Goal: Task Accomplishment & Management: Manage account settings

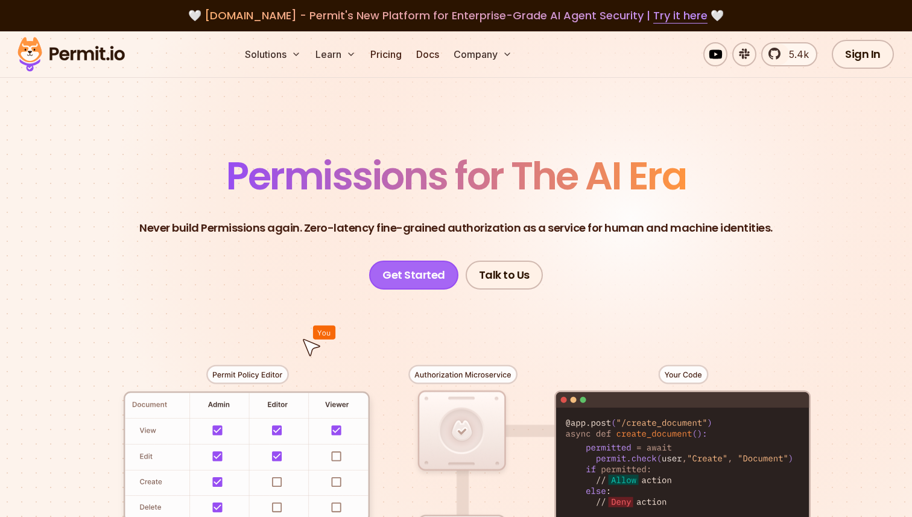
click at [416, 276] on link "Get Started" at bounding box center [413, 275] width 89 height 29
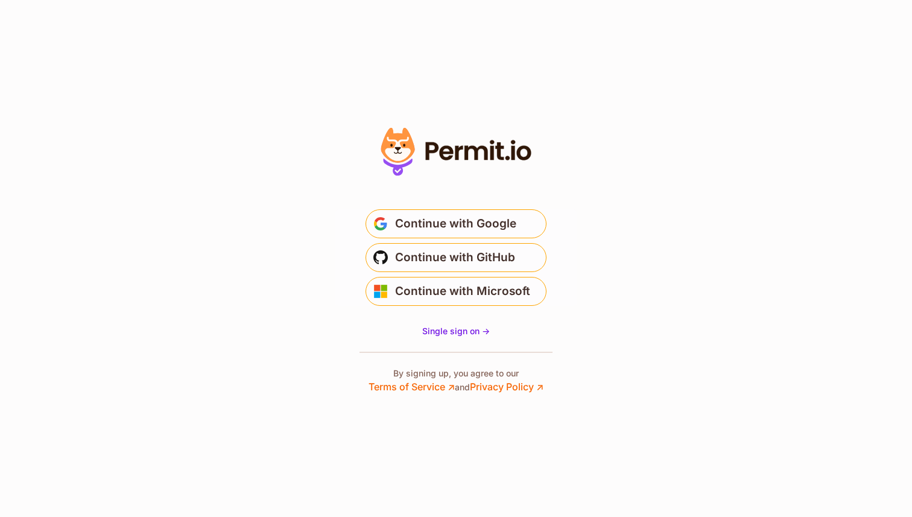
click at [457, 215] on span "Continue with Google" at bounding box center [455, 223] width 121 height 19
click at [457, 220] on span "Continue with Google" at bounding box center [455, 223] width 121 height 19
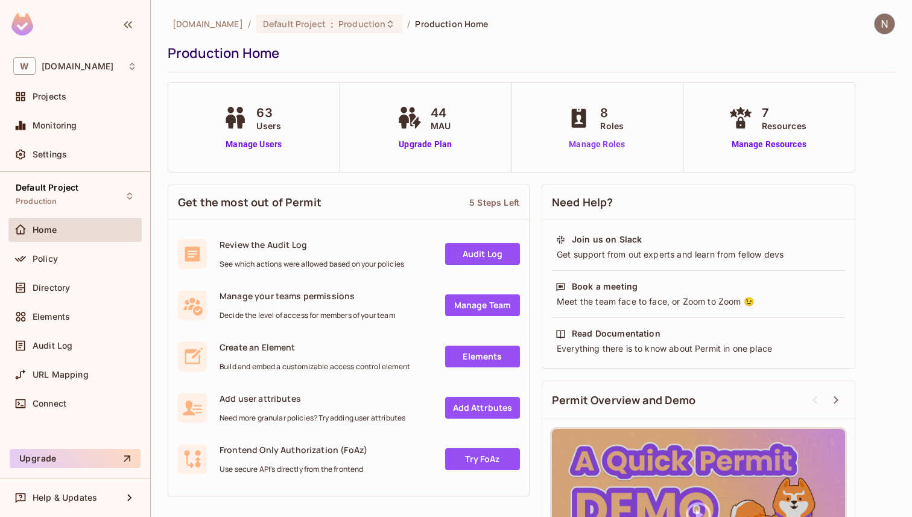
click at [599, 147] on link "Manage Roles" at bounding box center [597, 144] width 66 height 13
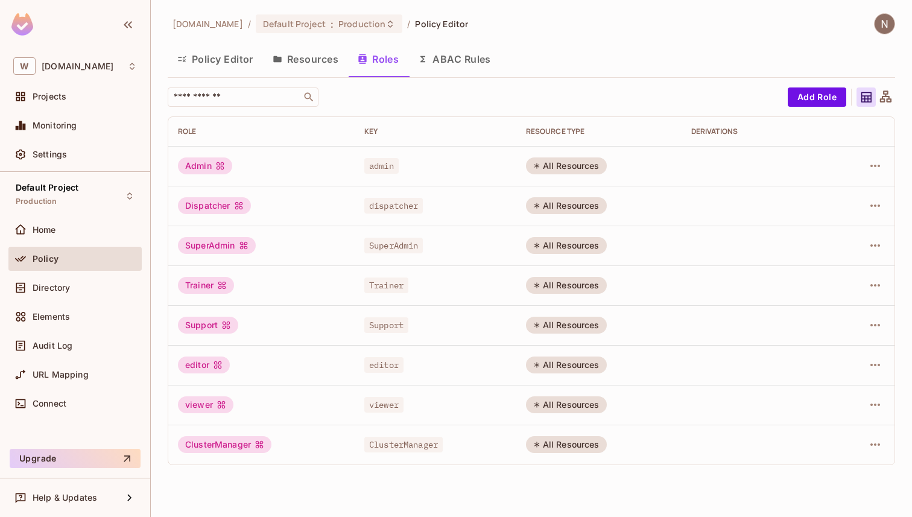
click at [451, 69] on button "ABAC Rules" at bounding box center [455, 59] width 92 height 30
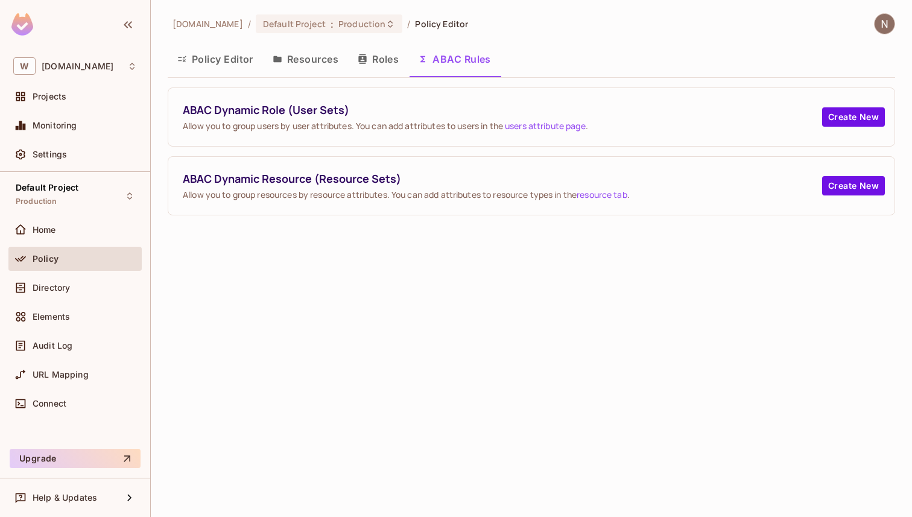
click at [307, 56] on button "Resources" at bounding box center [305, 59] width 85 height 30
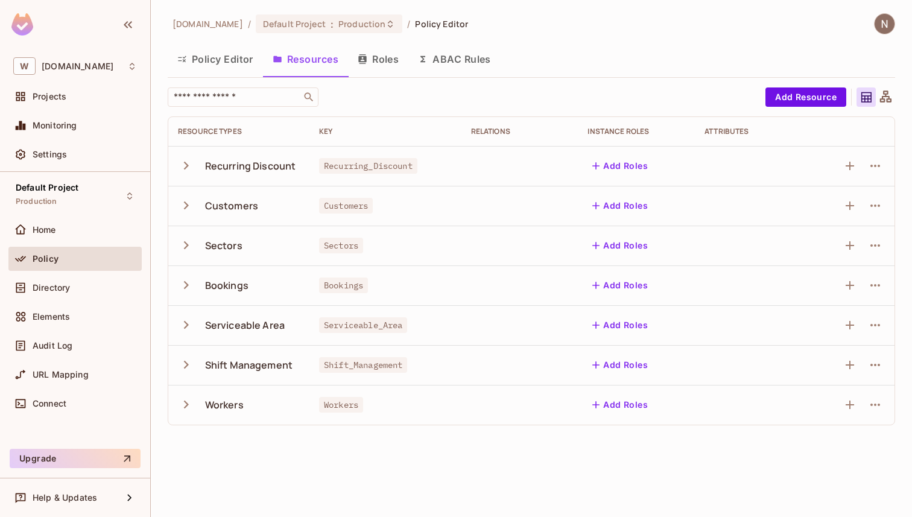
click at [185, 167] on icon "button" at bounding box center [186, 166] width 5 height 8
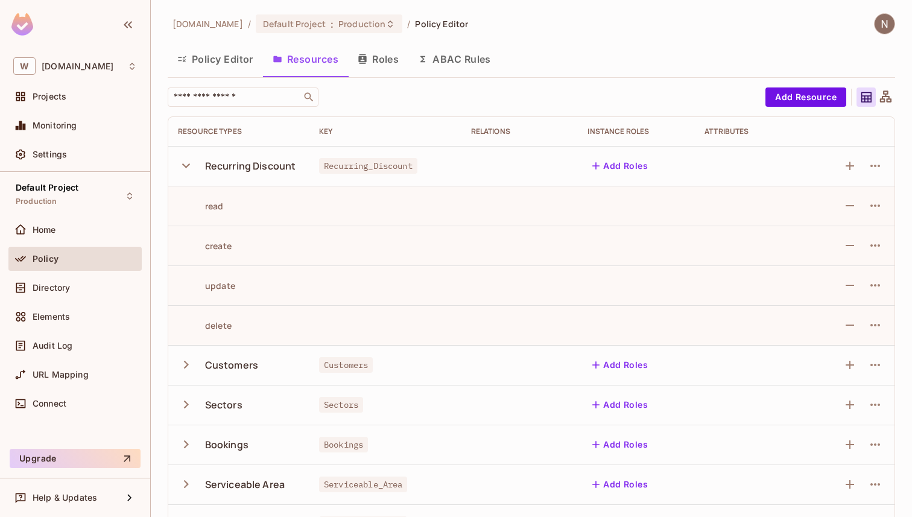
click at [185, 167] on icon "button" at bounding box center [186, 166] width 16 height 16
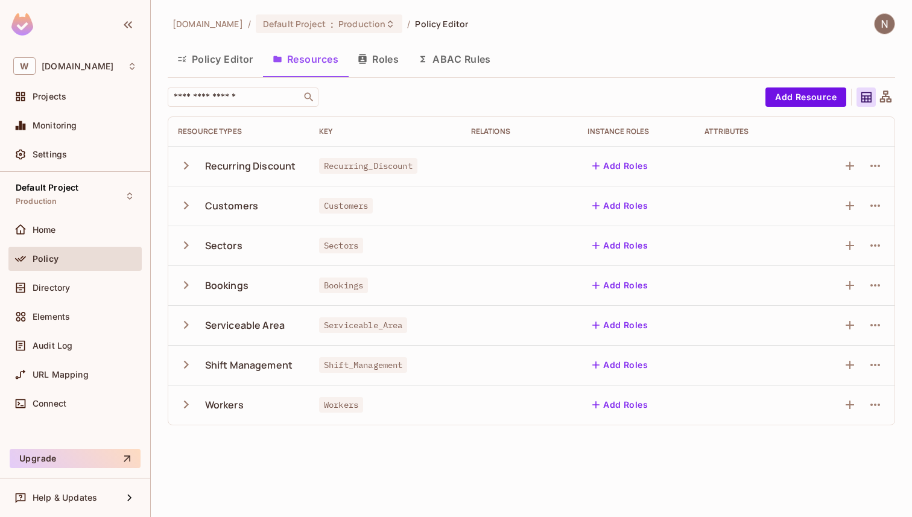
click at [186, 200] on icon "button" at bounding box center [186, 205] width 16 height 16
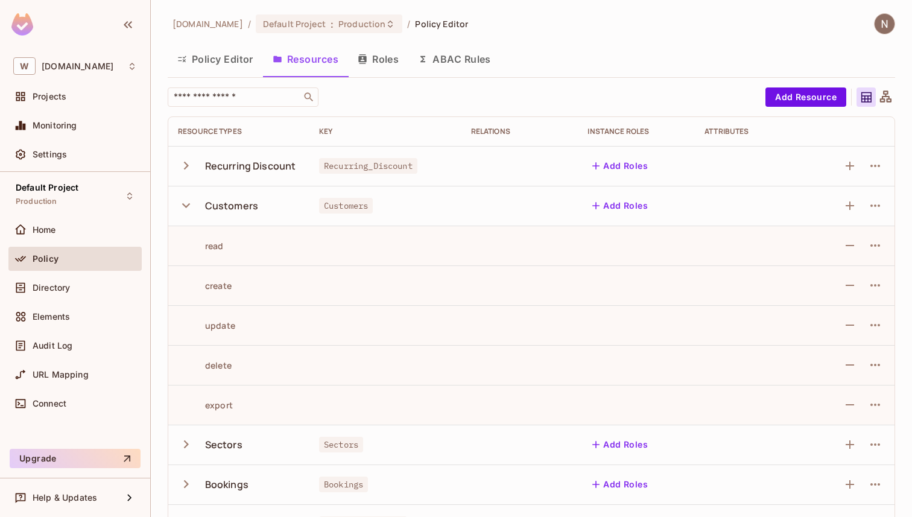
click at [186, 200] on icon "button" at bounding box center [186, 205] width 16 height 16
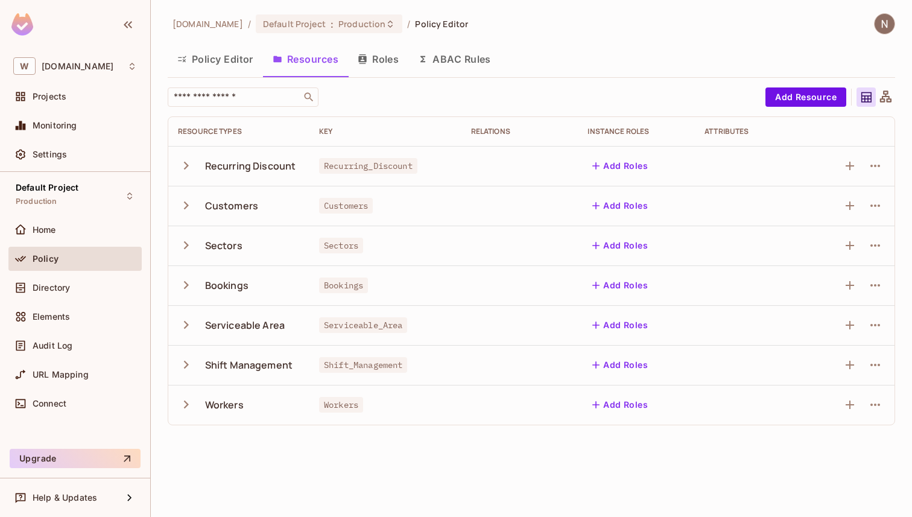
click at [185, 244] on icon "button" at bounding box center [186, 245] width 16 height 16
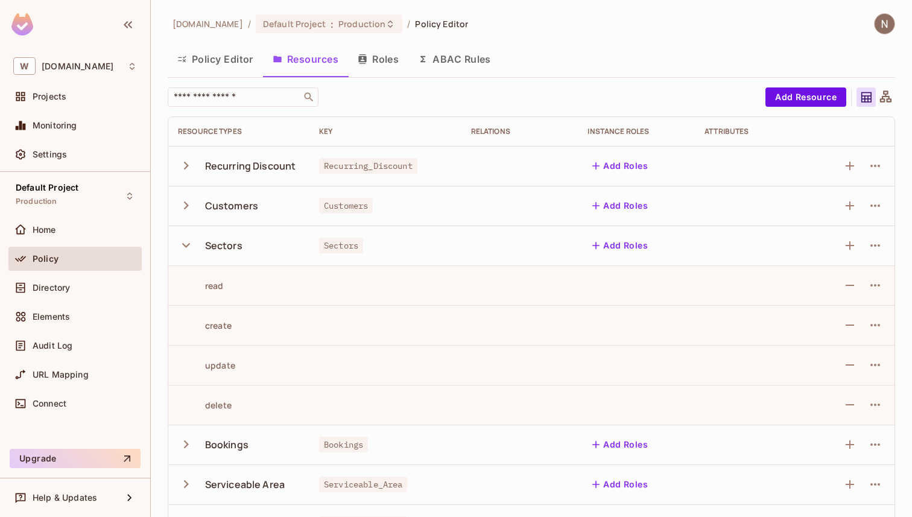
click at [185, 244] on icon "button" at bounding box center [186, 245] width 16 height 16
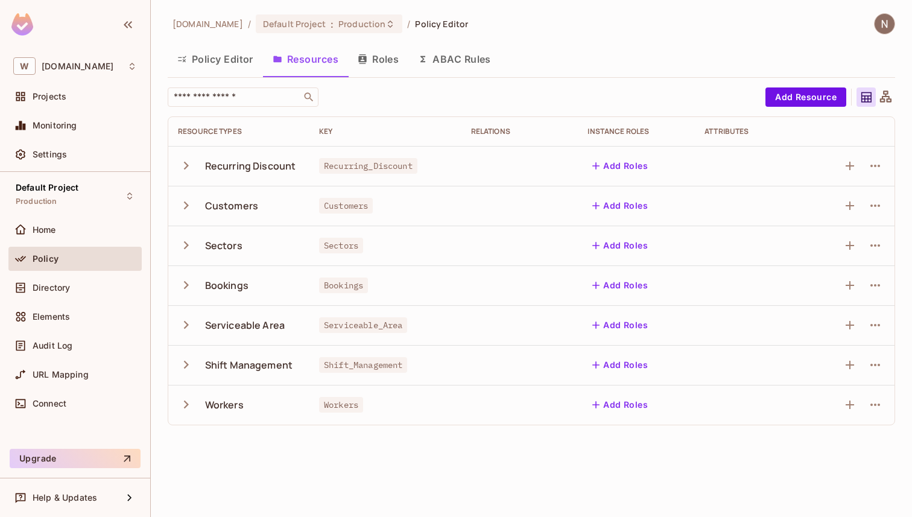
click at [187, 284] on icon "button" at bounding box center [186, 285] width 5 height 8
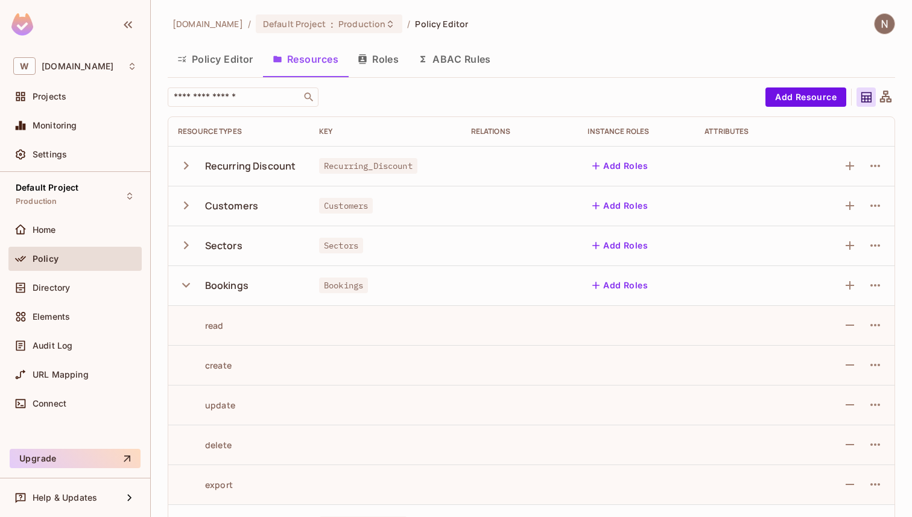
click at [187, 284] on icon "button" at bounding box center [186, 285] width 16 height 16
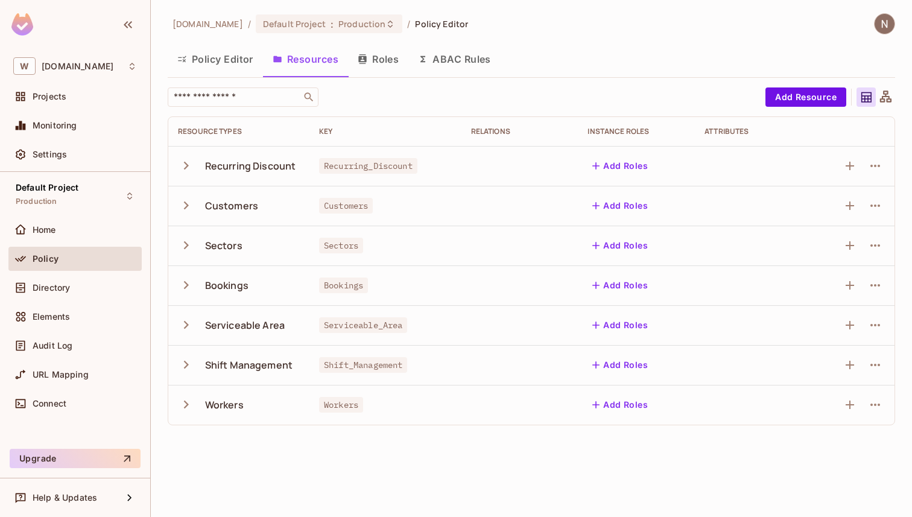
click at [193, 315] on button "button" at bounding box center [188, 325] width 21 height 26
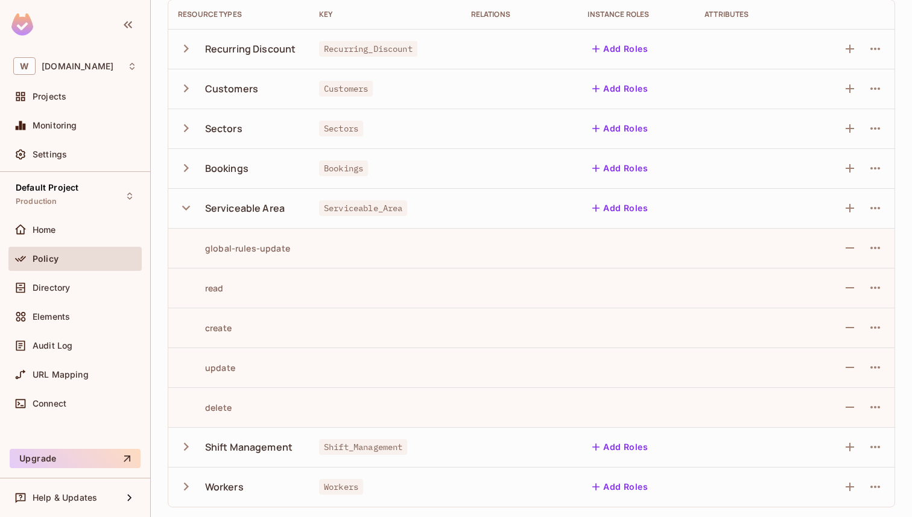
click at [186, 444] on icon "button" at bounding box center [186, 447] width 16 height 16
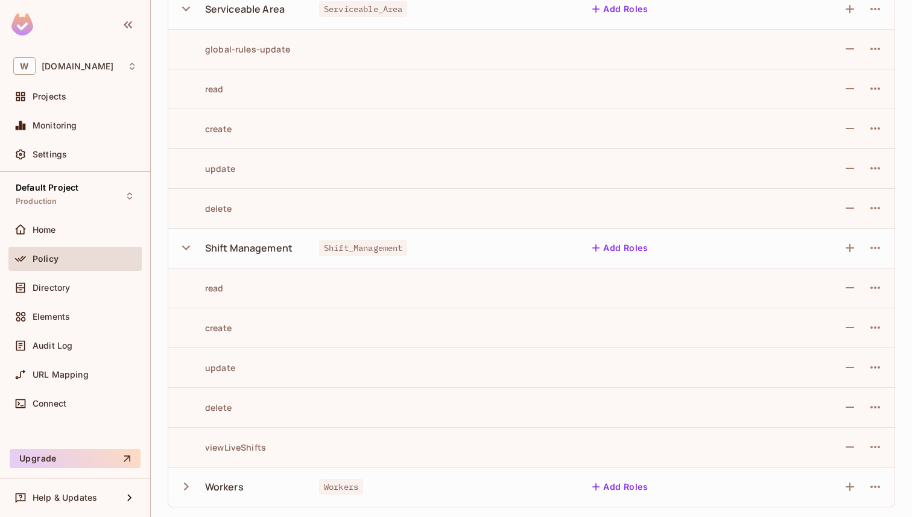
click at [183, 492] on icon "button" at bounding box center [186, 487] width 16 height 16
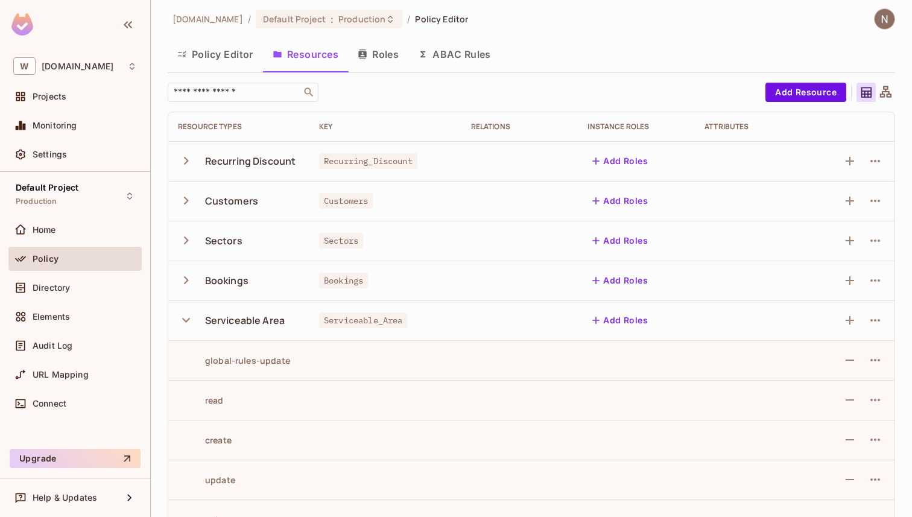
scroll to position [0, 0]
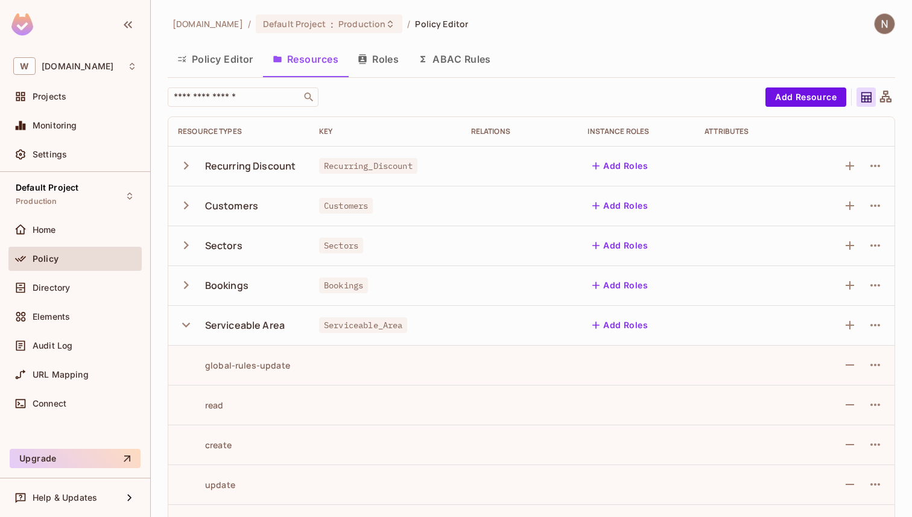
click at [388, 62] on button "Roles" at bounding box center [378, 59] width 60 height 30
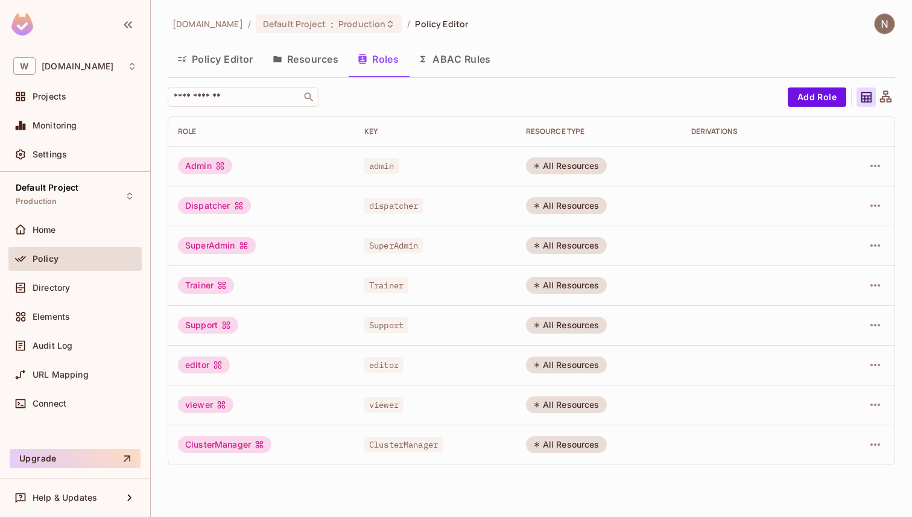
click at [224, 54] on button "Policy Editor" at bounding box center [215, 59] width 95 height 30
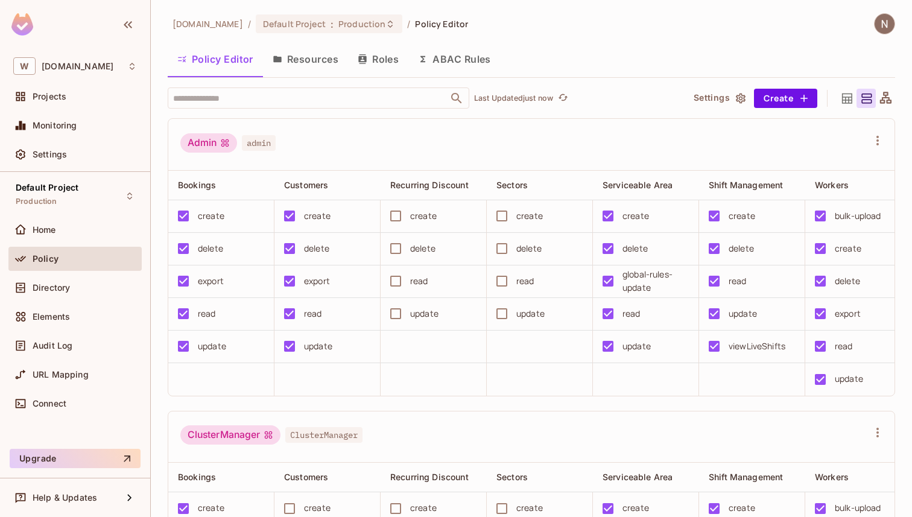
click at [368, 59] on icon "button" at bounding box center [363, 59] width 10 height 10
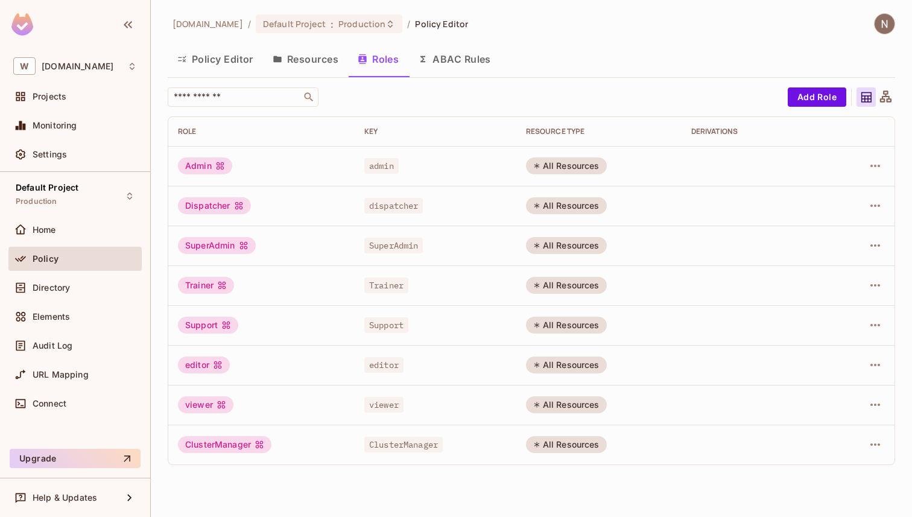
click at [212, 61] on button "Policy Editor" at bounding box center [215, 59] width 95 height 30
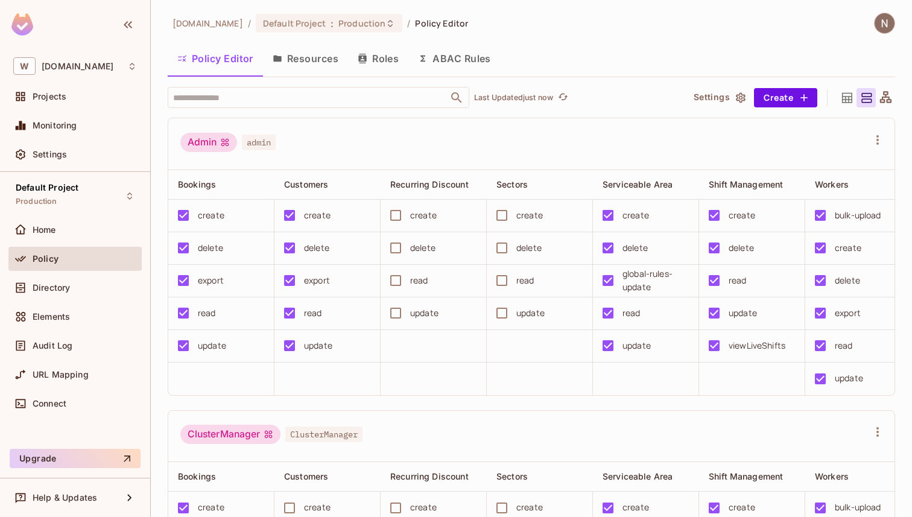
click at [318, 56] on button "Resources" at bounding box center [305, 58] width 85 height 30
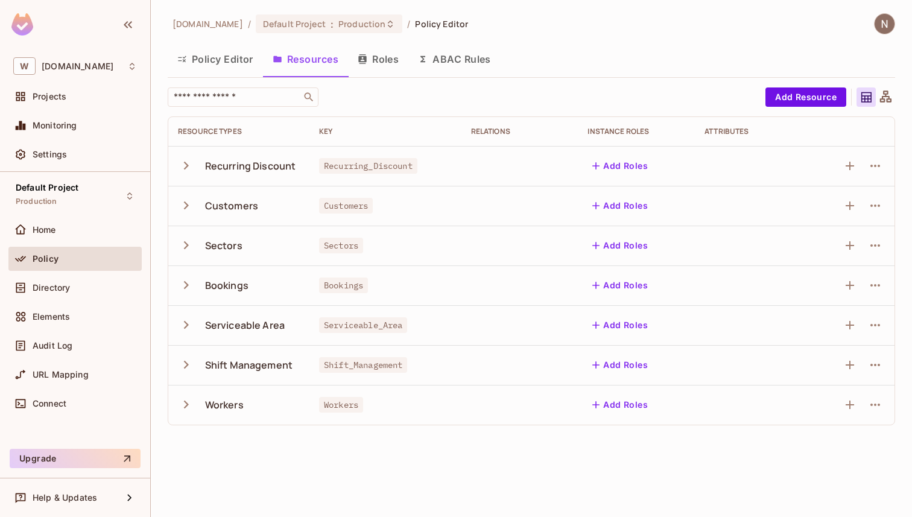
click at [230, 51] on button "Policy Editor" at bounding box center [215, 59] width 95 height 30
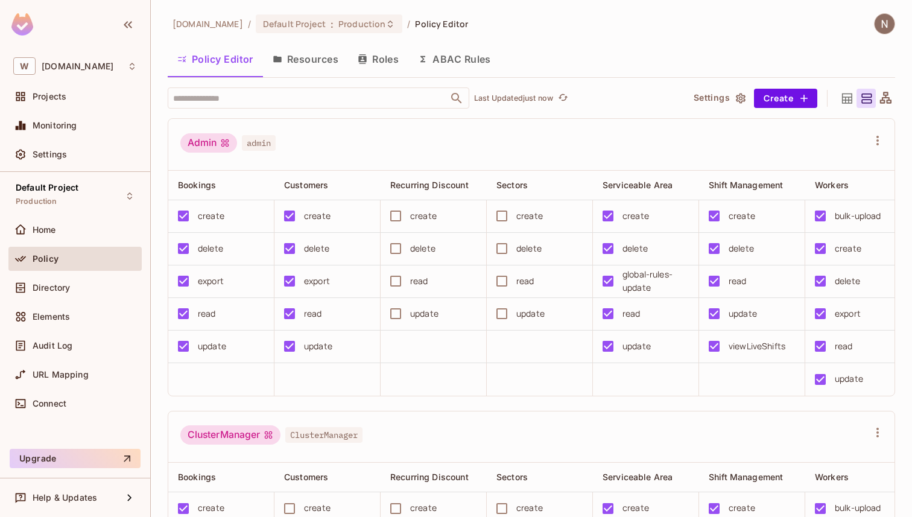
click at [312, 57] on button "Resources" at bounding box center [305, 59] width 85 height 30
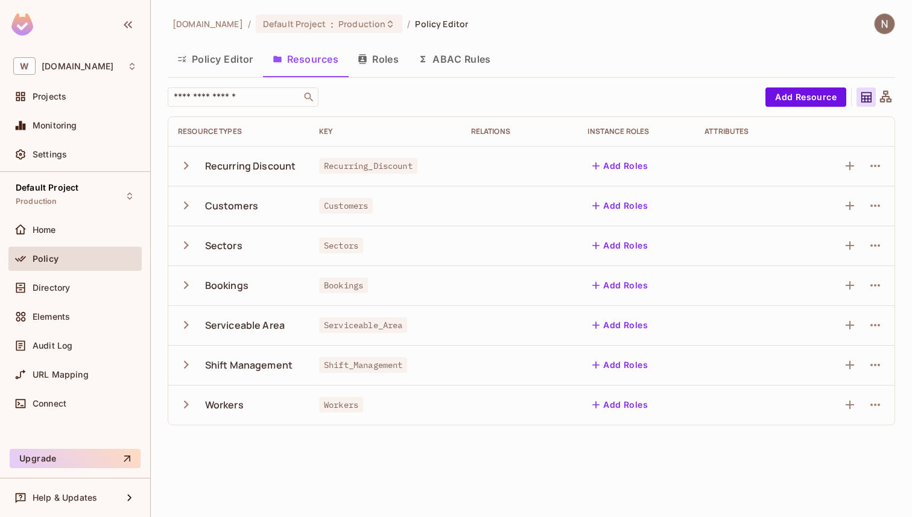
click at [378, 58] on button "Roles" at bounding box center [378, 59] width 60 height 30
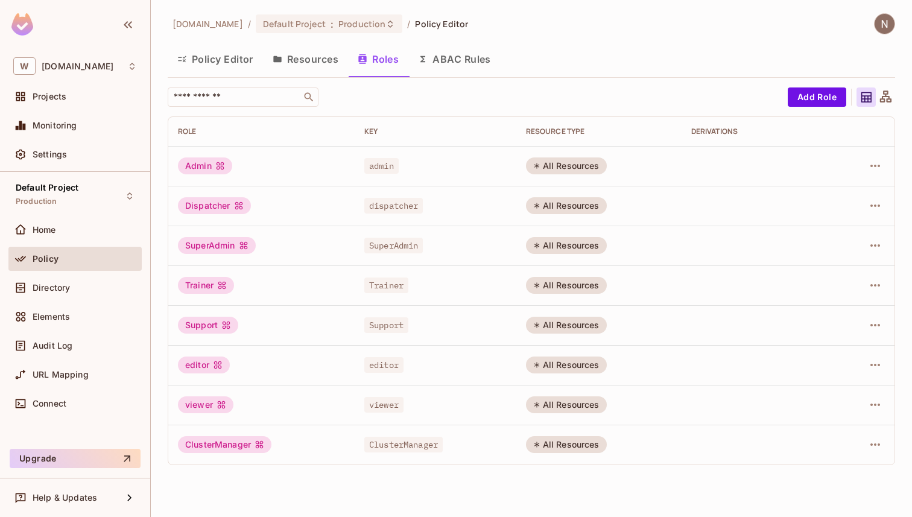
click at [297, 63] on button "Resources" at bounding box center [305, 59] width 85 height 30
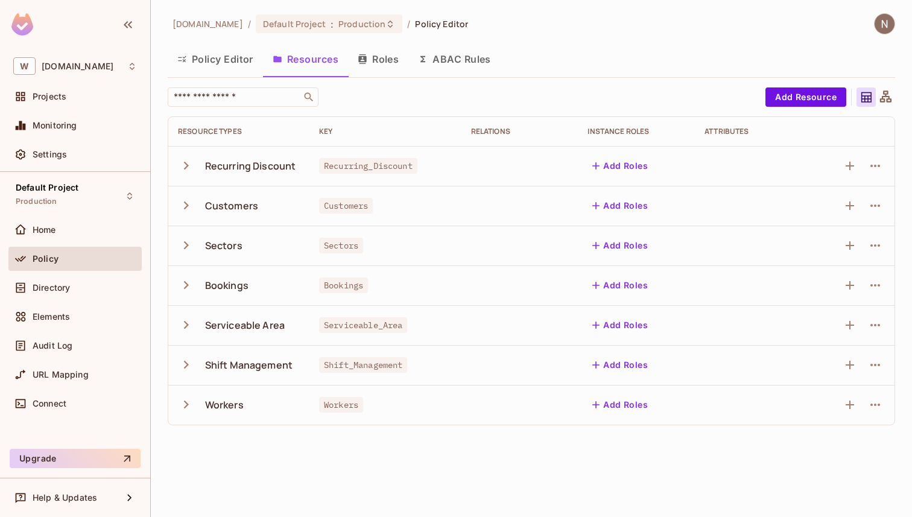
click at [206, 62] on button "Policy Editor" at bounding box center [215, 59] width 95 height 30
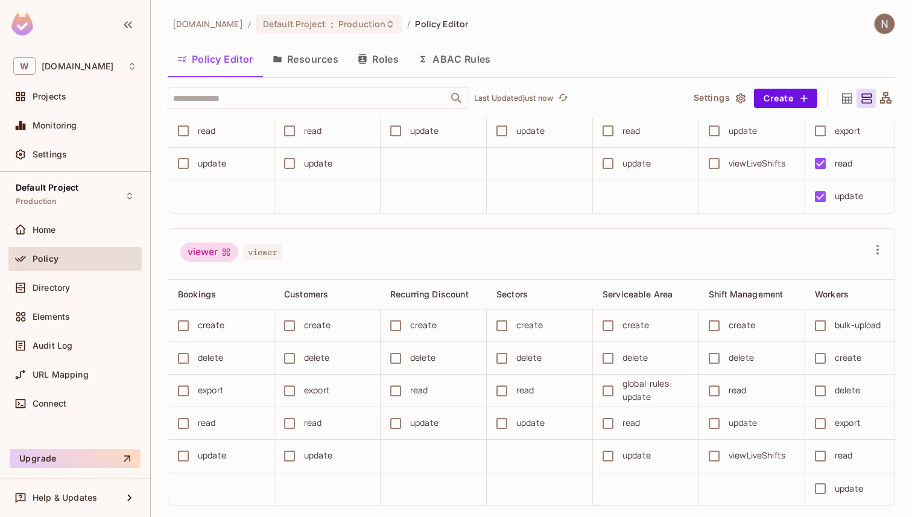
scroll to position [1955, 0]
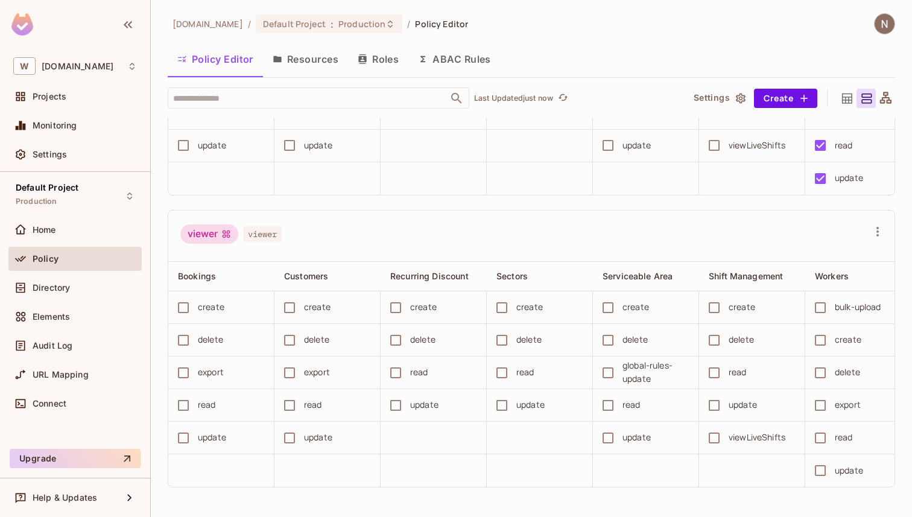
click at [442, 57] on button "ABAC Rules" at bounding box center [455, 59] width 92 height 30
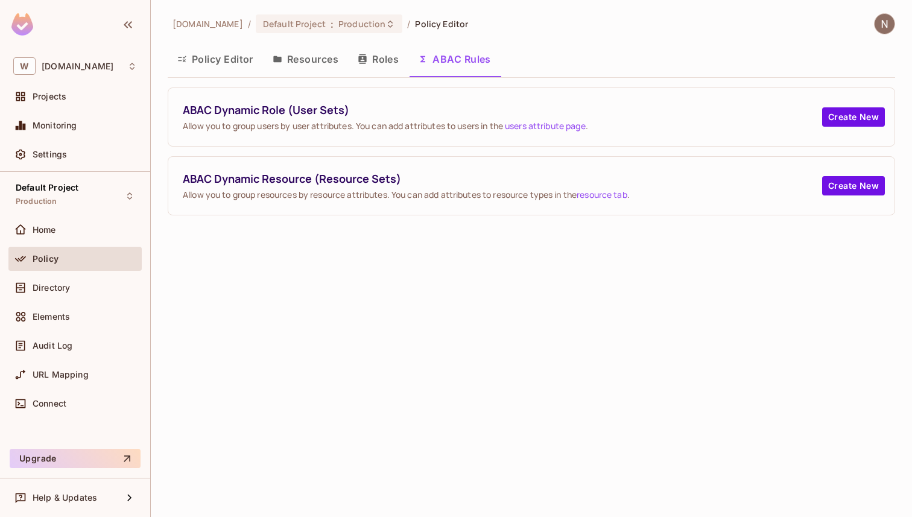
click at [394, 61] on button "Roles" at bounding box center [378, 59] width 60 height 30
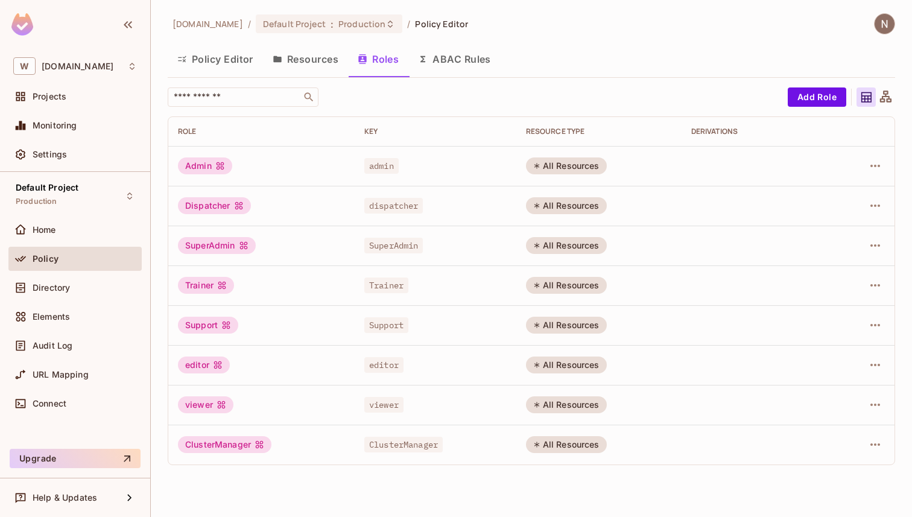
click at [455, 56] on button "ABAC Rules" at bounding box center [455, 59] width 92 height 30
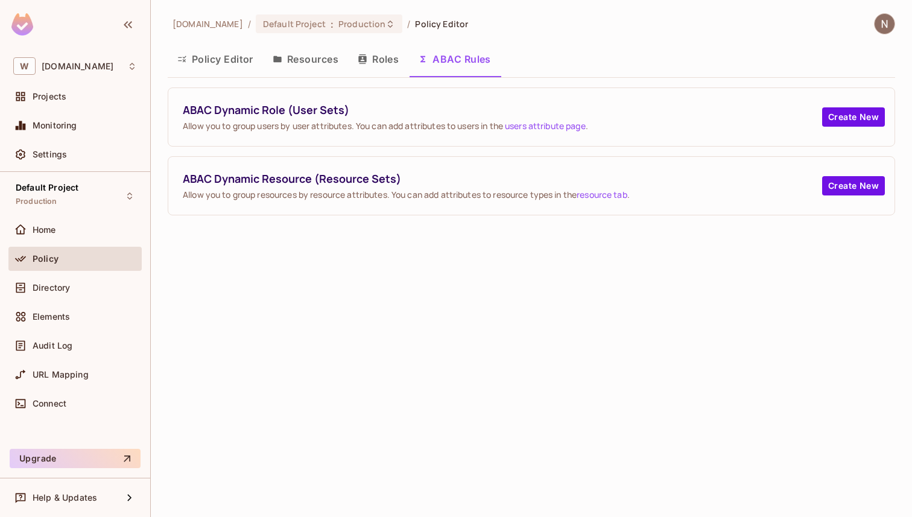
click at [296, 124] on span "Allow you to group users by user attributes. You can add attributes to users in…" at bounding box center [503, 125] width 640 height 11
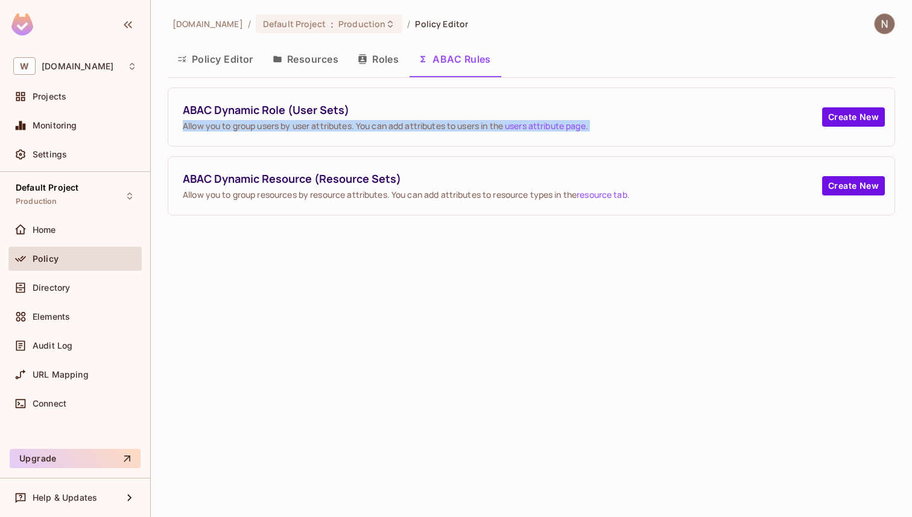
click at [384, 89] on div "ABAC Dynamic Role (User Sets) Allow you to group users by user attributes. You …" at bounding box center [531, 117] width 727 height 58
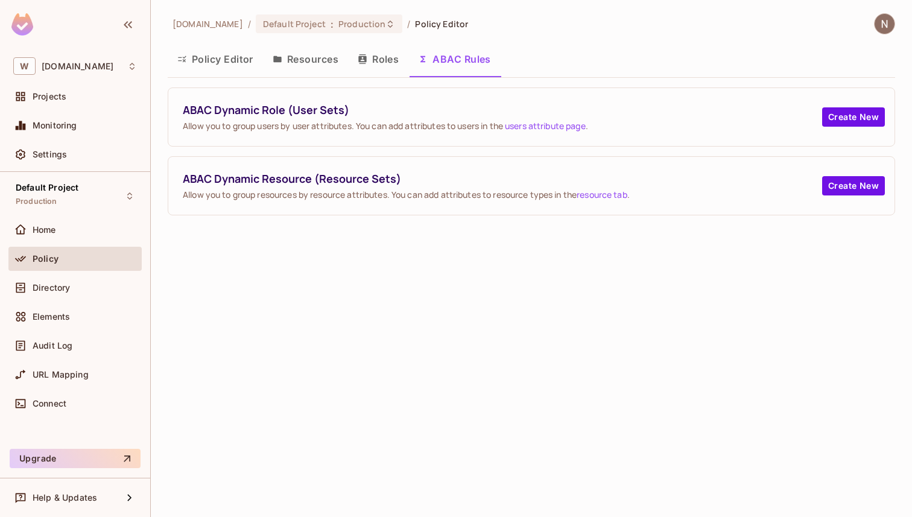
click at [384, 89] on div "ABAC Dynamic Role (User Sets) Allow you to group users by user attributes. You …" at bounding box center [531, 117] width 727 height 58
click at [101, 236] on div "Home" at bounding box center [75, 230] width 124 height 14
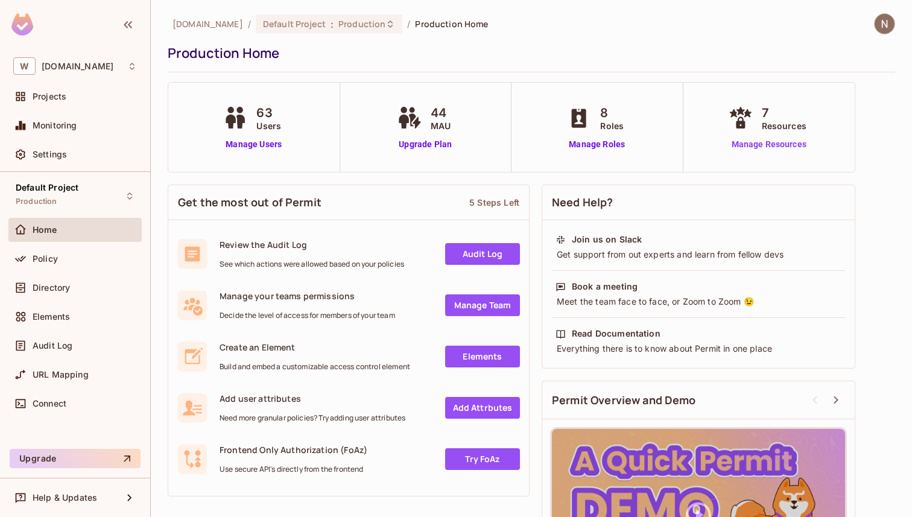
click at [757, 147] on link "Manage Resources" at bounding box center [769, 144] width 87 height 13
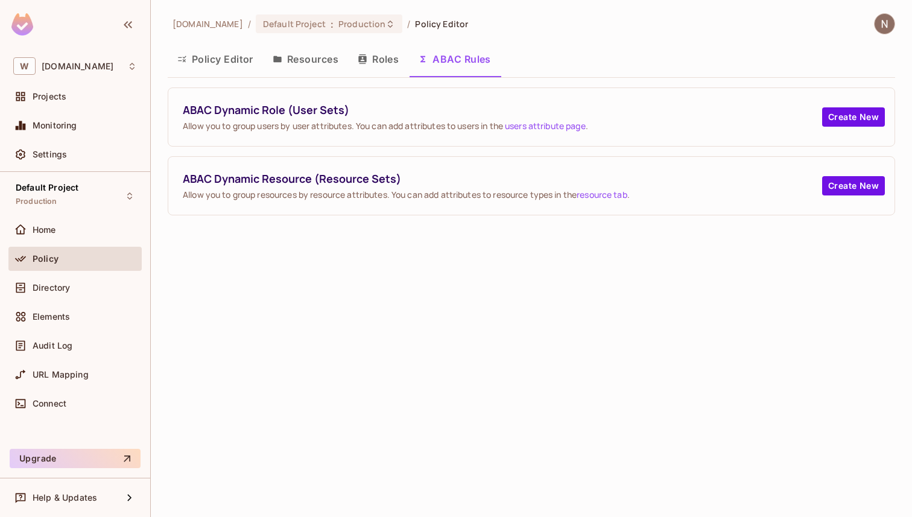
click at [354, 62] on button "Roles" at bounding box center [378, 59] width 60 height 30
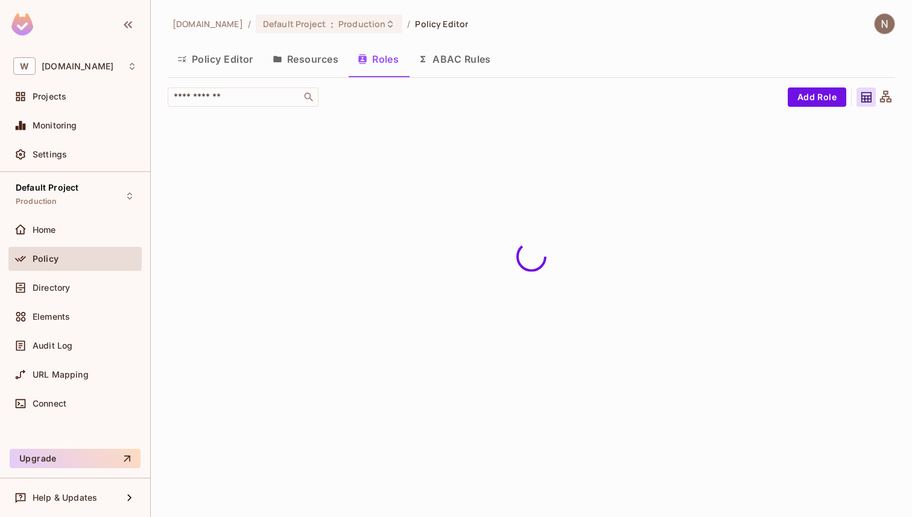
click at [311, 68] on button "Resources" at bounding box center [305, 59] width 85 height 30
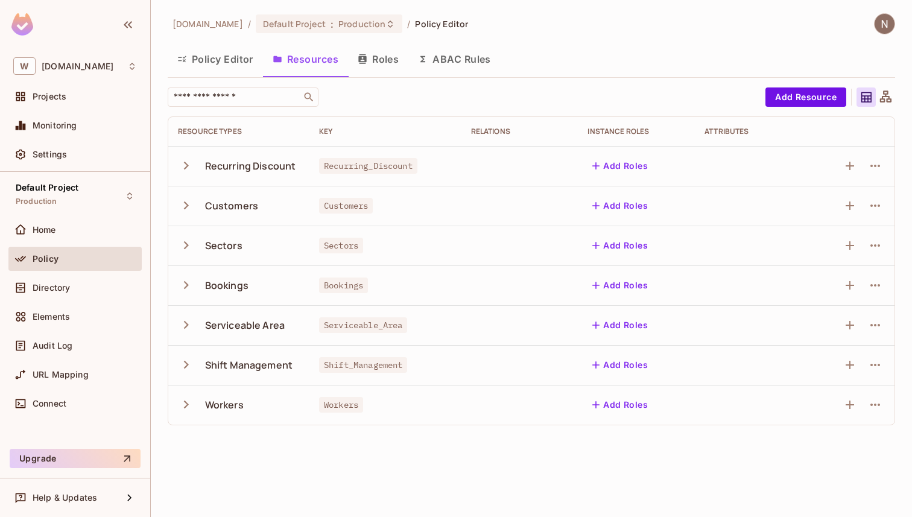
click at [232, 60] on button "Policy Editor" at bounding box center [215, 59] width 95 height 30
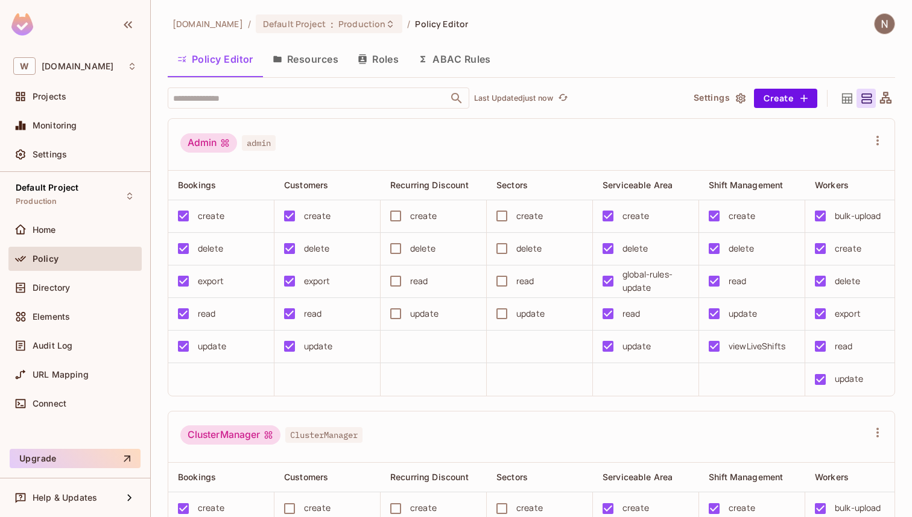
click at [422, 57] on icon "button" at bounding box center [423, 59] width 5 height 7
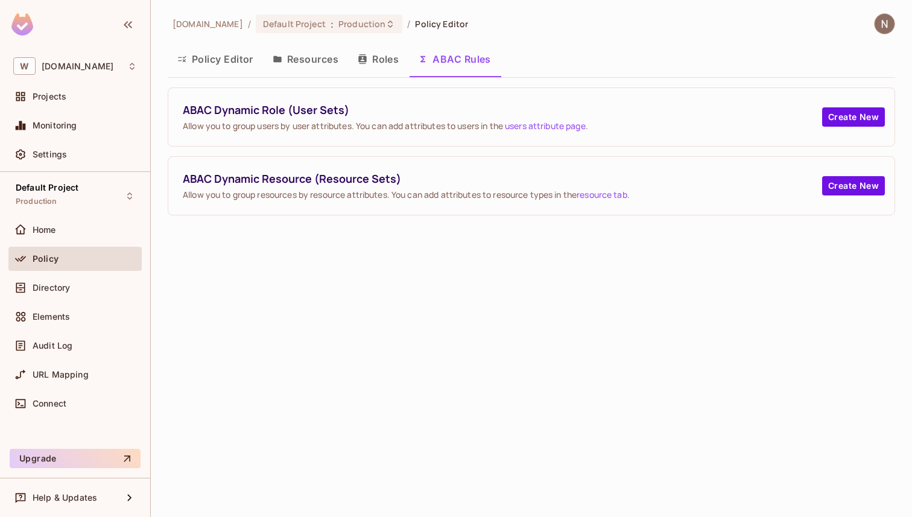
click at [389, 126] on span "Allow you to group users by user attributes. You can add attributes to users in…" at bounding box center [503, 125] width 640 height 11
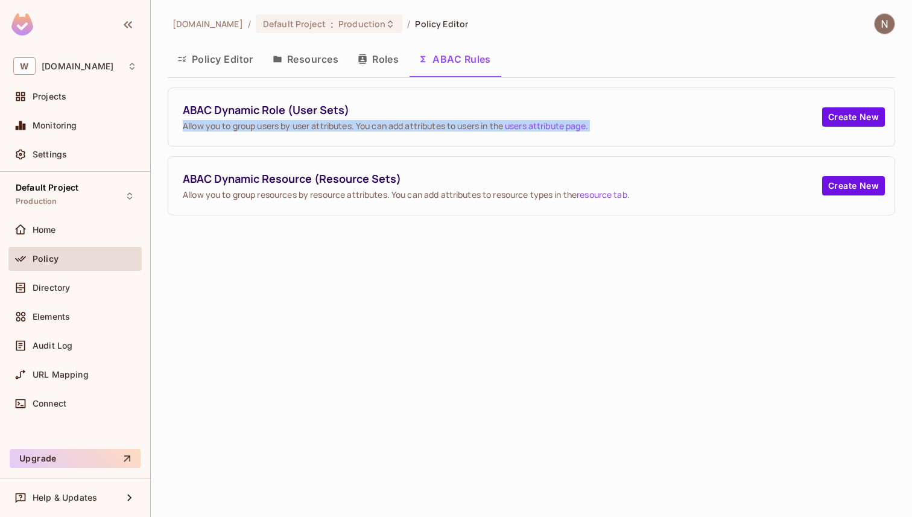
click at [444, 124] on span "Allow you to group users by user attributes. You can add attributes to users in…" at bounding box center [503, 125] width 640 height 11
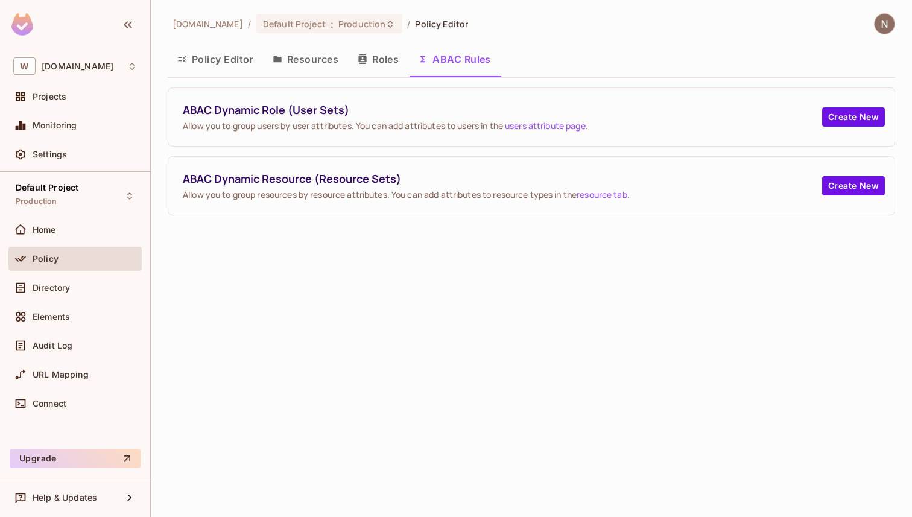
click at [562, 194] on span "Allow you to group resources by resource attributes. You can add attributes to …" at bounding box center [503, 194] width 640 height 11
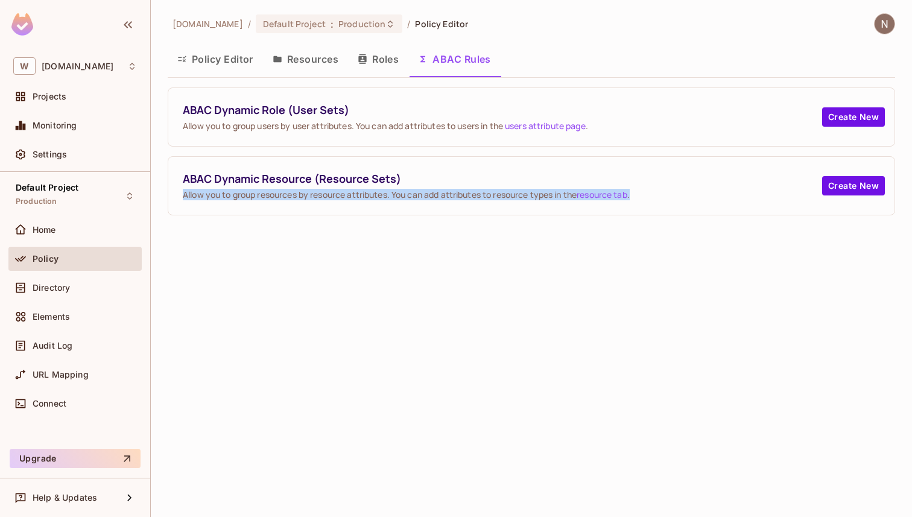
click at [486, 199] on span "Allow you to group resources by resource attributes. You can add attributes to …" at bounding box center [503, 194] width 640 height 11
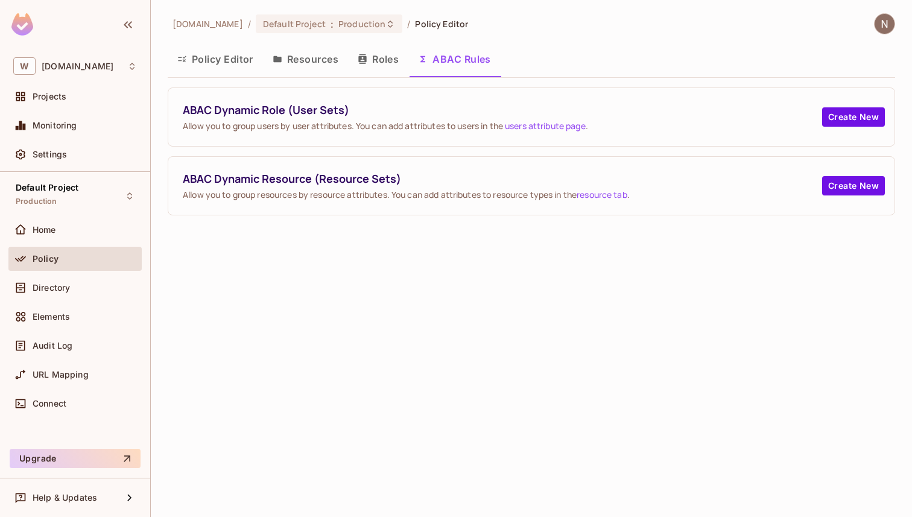
click at [311, 57] on button "Resources" at bounding box center [305, 59] width 85 height 30
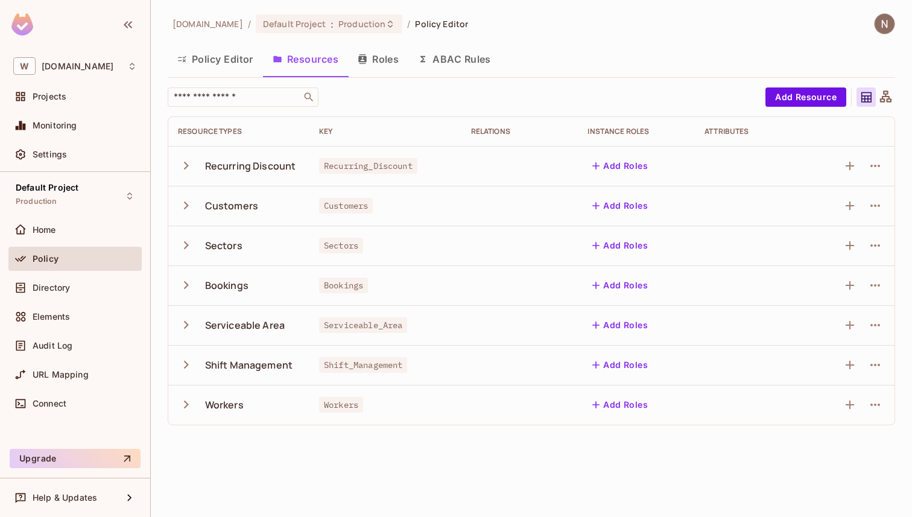
click at [453, 49] on button "ABAC Rules" at bounding box center [455, 59] width 92 height 30
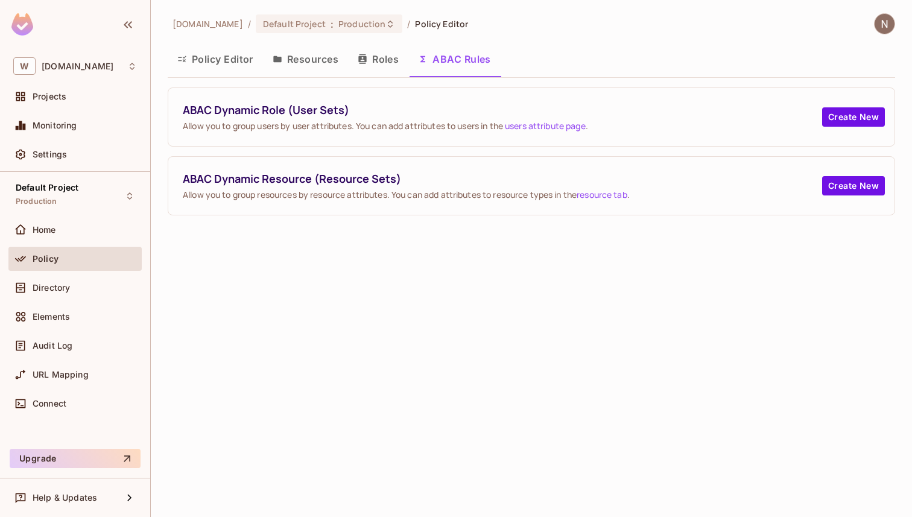
click at [298, 66] on button "Resources" at bounding box center [305, 59] width 85 height 30
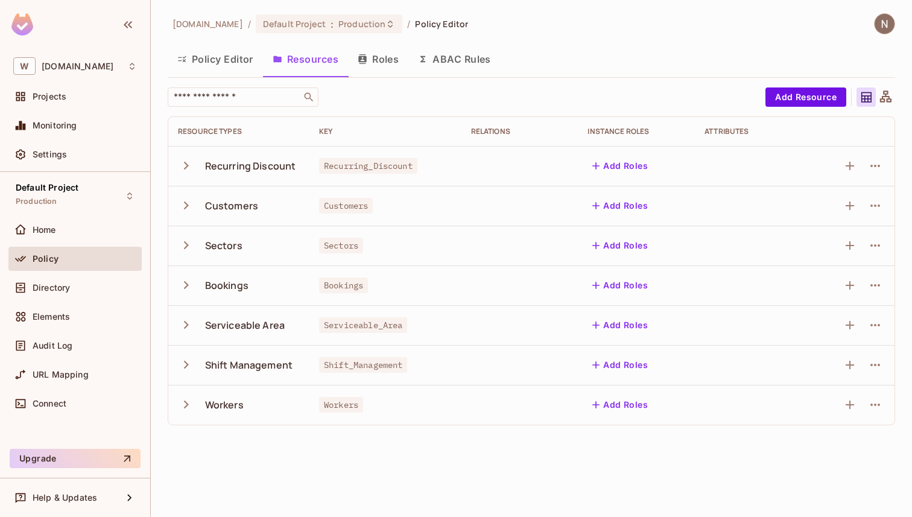
click at [229, 167] on div "Recurring Discount" at bounding box center [250, 165] width 91 height 13
click at [188, 165] on icon "button" at bounding box center [186, 166] width 5 height 8
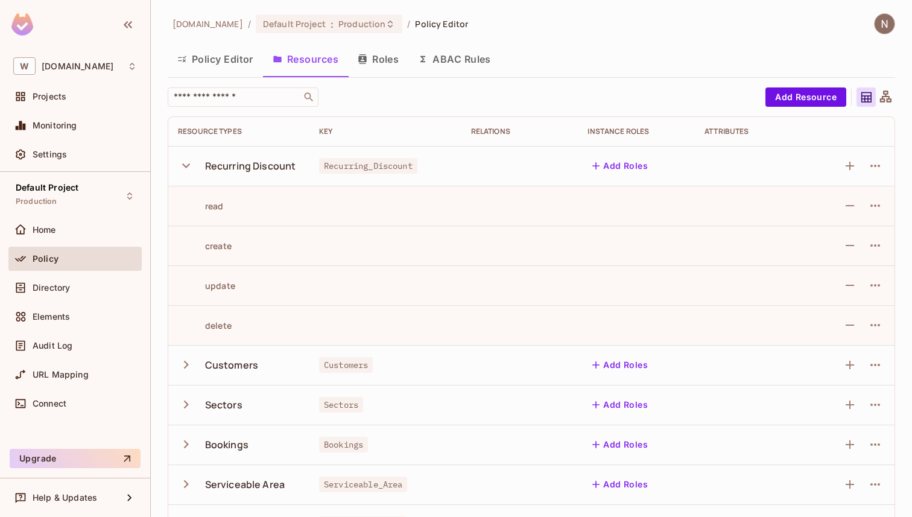
click at [186, 167] on icon "button" at bounding box center [186, 166] width 8 height 5
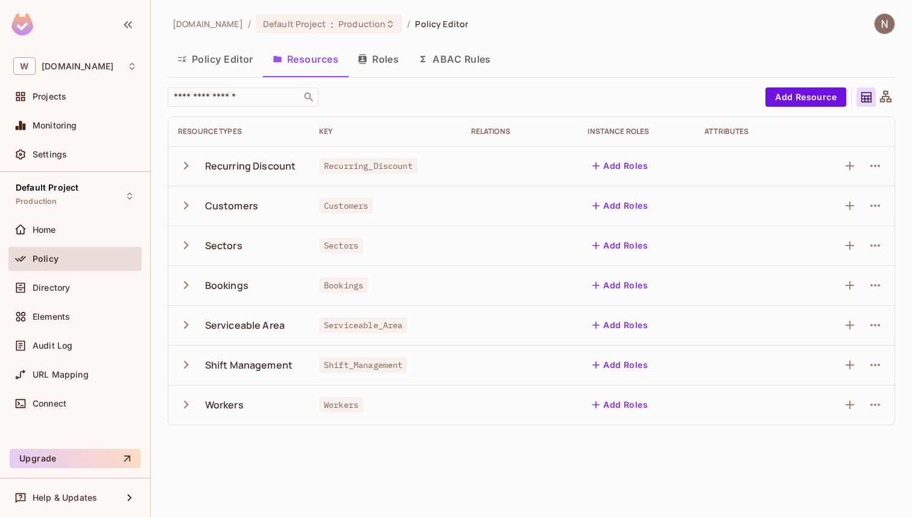
click at [186, 167] on icon "button" at bounding box center [186, 166] width 5 height 8
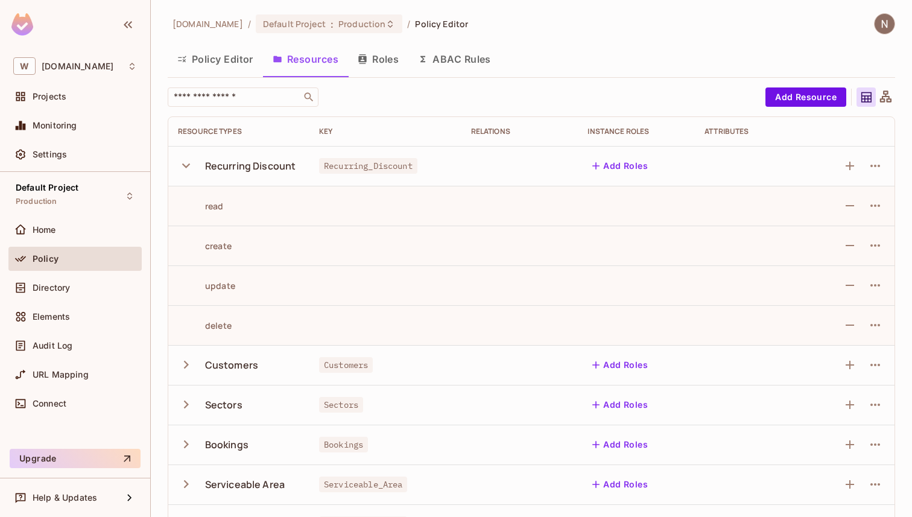
click at [719, 130] on div "Attributes" at bounding box center [754, 132] width 98 height 10
click at [172, 168] on td "Recurring Discount" at bounding box center [238, 166] width 141 height 40
click at [178, 168] on icon "button" at bounding box center [186, 166] width 16 height 16
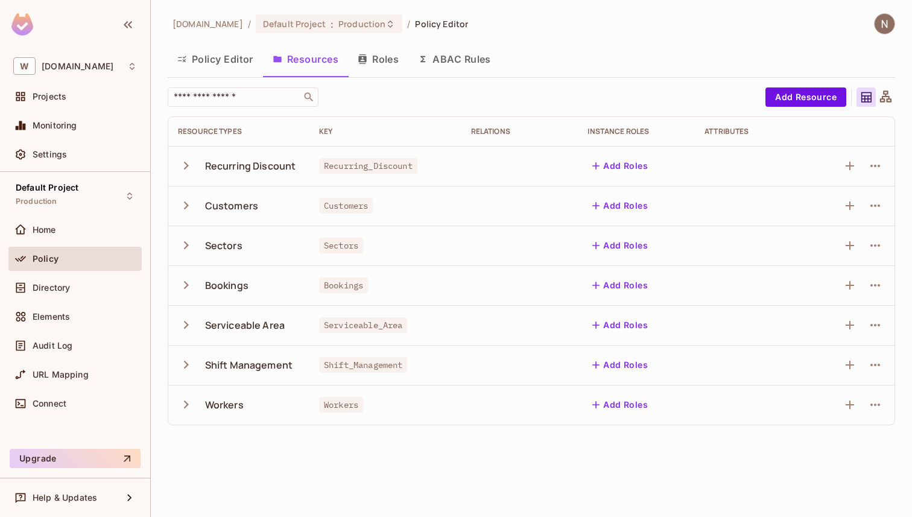
click at [608, 164] on button "Add Roles" at bounding box center [620, 165] width 65 height 19
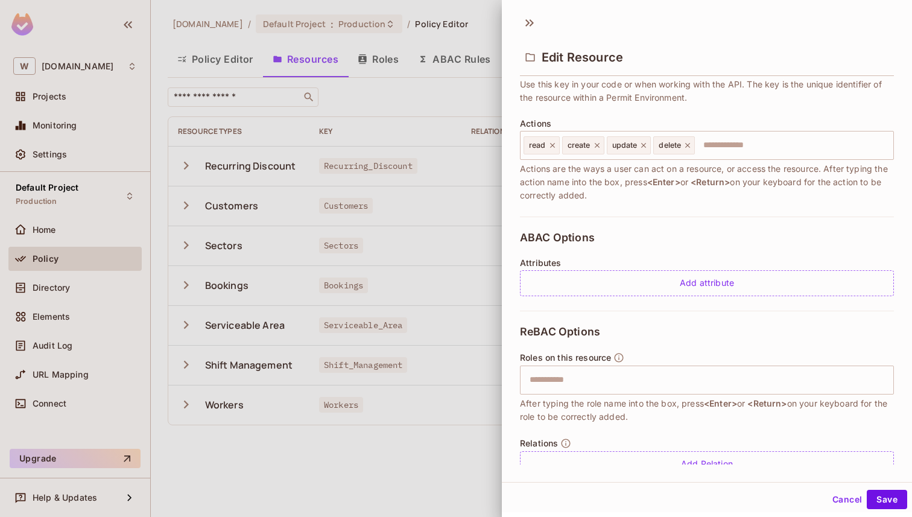
scroll to position [147, 0]
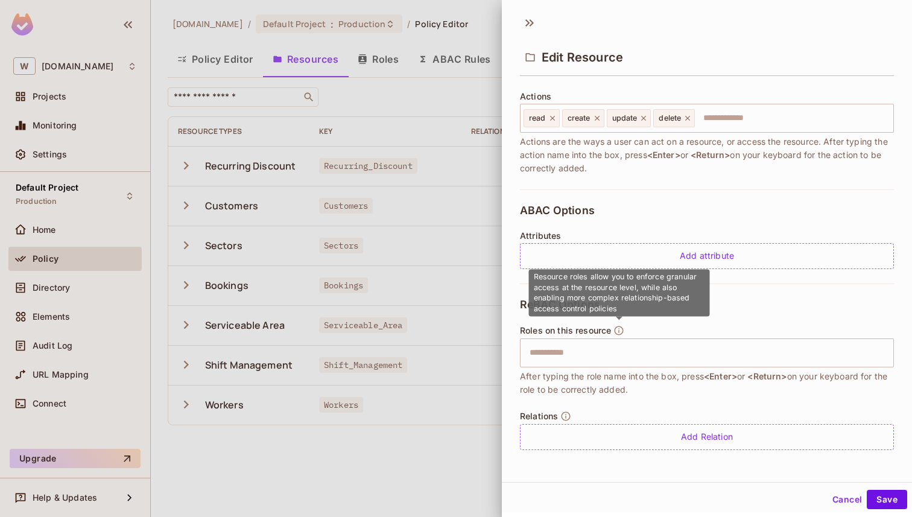
click at [622, 328] on icon "button" at bounding box center [619, 330] width 9 height 9
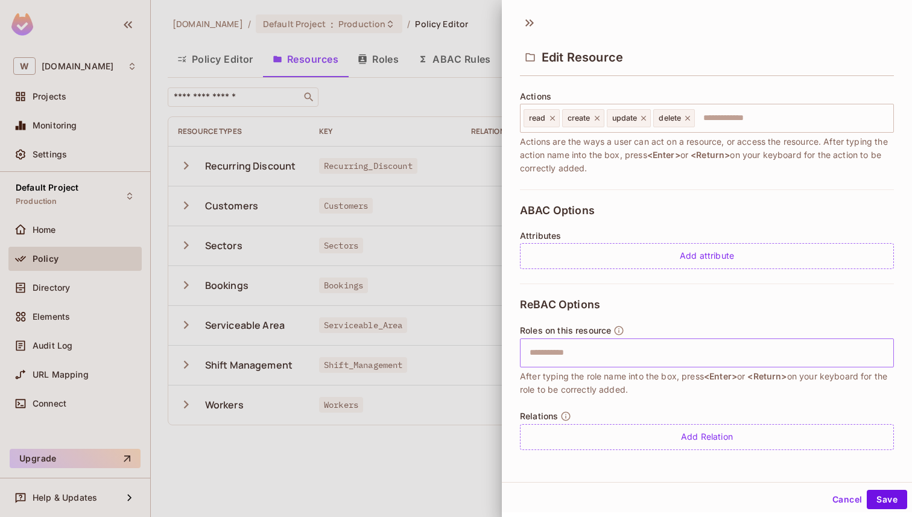
click at [619, 343] on input "text" at bounding box center [706, 353] width 366 height 24
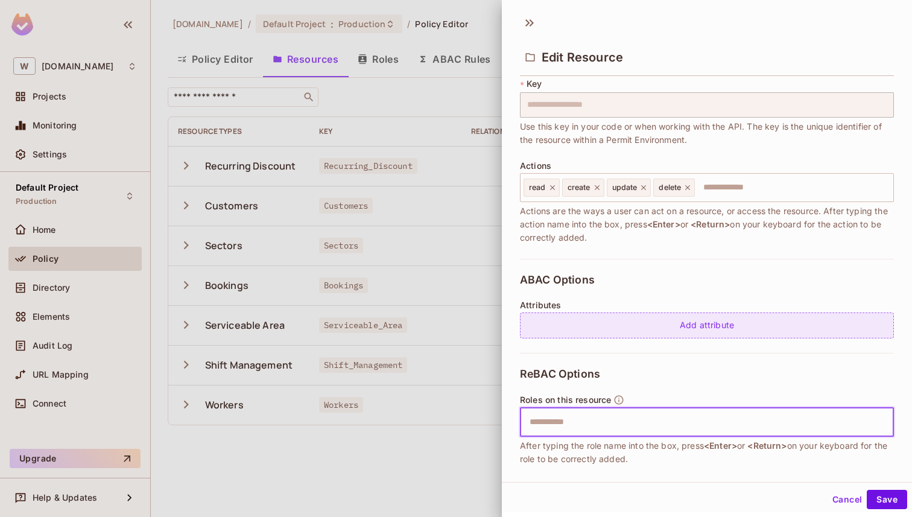
scroll to position [0, 0]
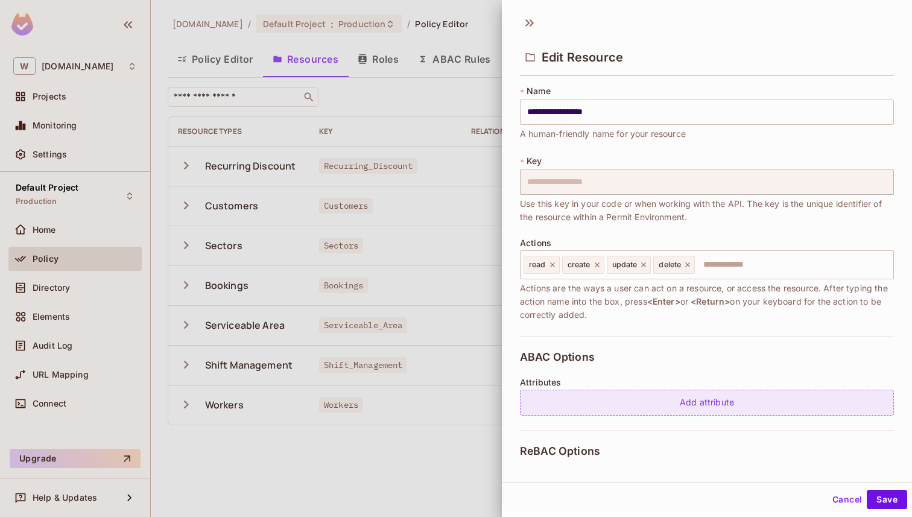
click at [618, 396] on div "Add attribute" at bounding box center [707, 403] width 374 height 26
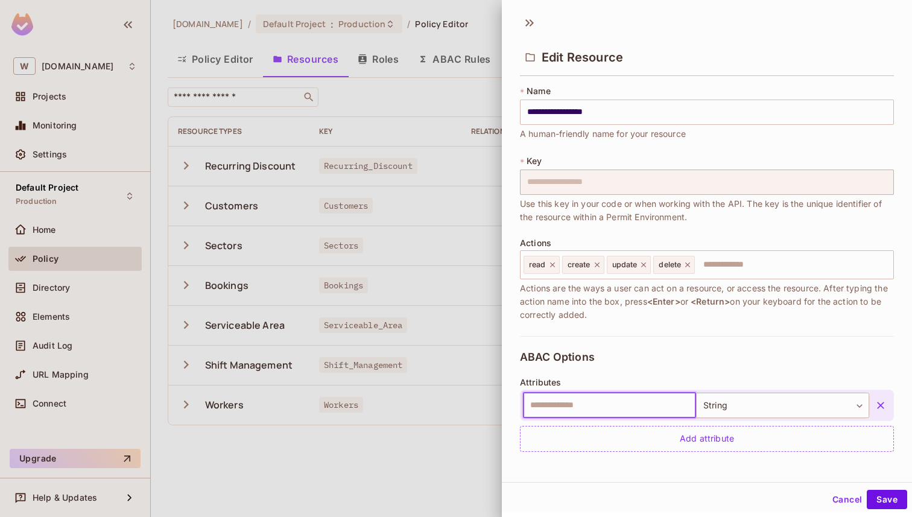
click at [879, 401] on icon "button" at bounding box center [881, 405] width 12 height 12
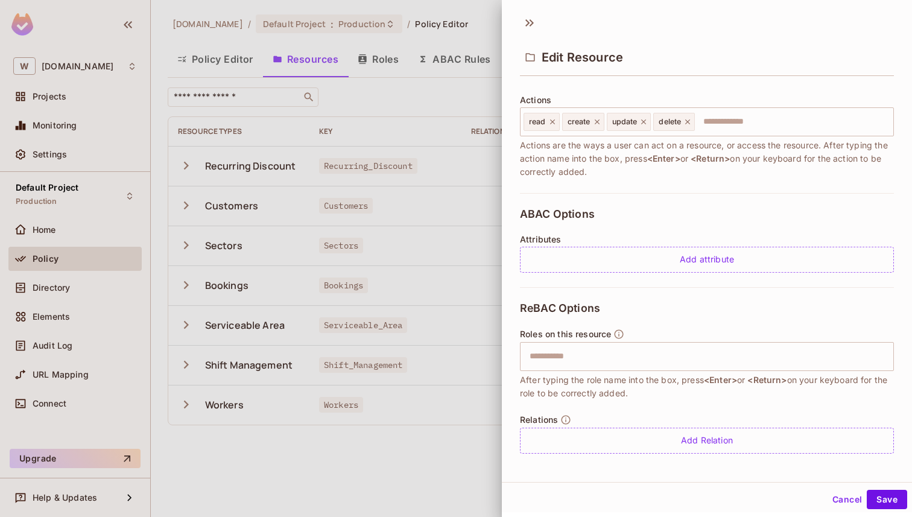
scroll to position [147, 0]
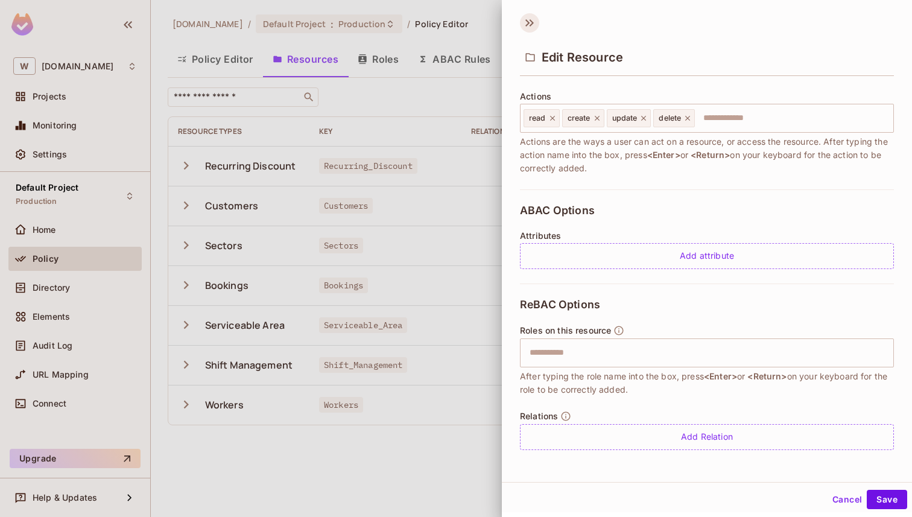
click at [530, 21] on icon at bounding box center [532, 22] width 4 height 7
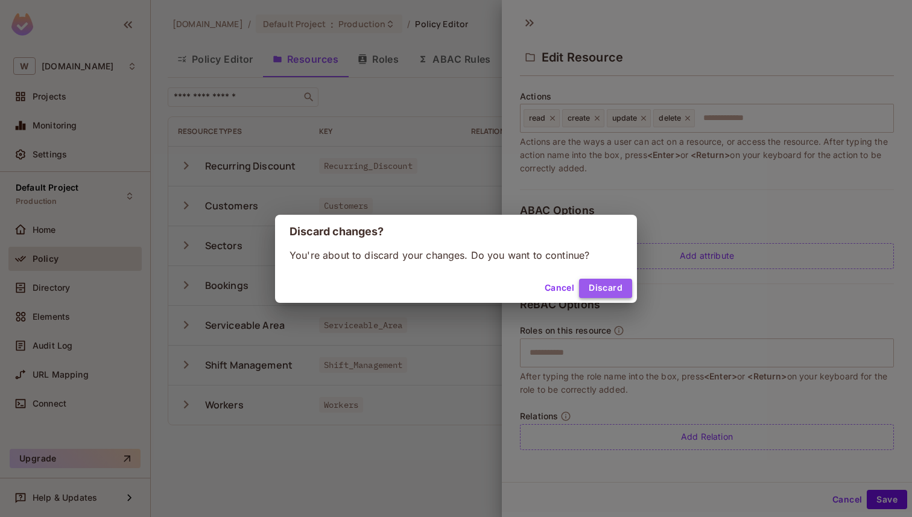
click at [608, 286] on button "Discard" at bounding box center [605, 288] width 53 height 19
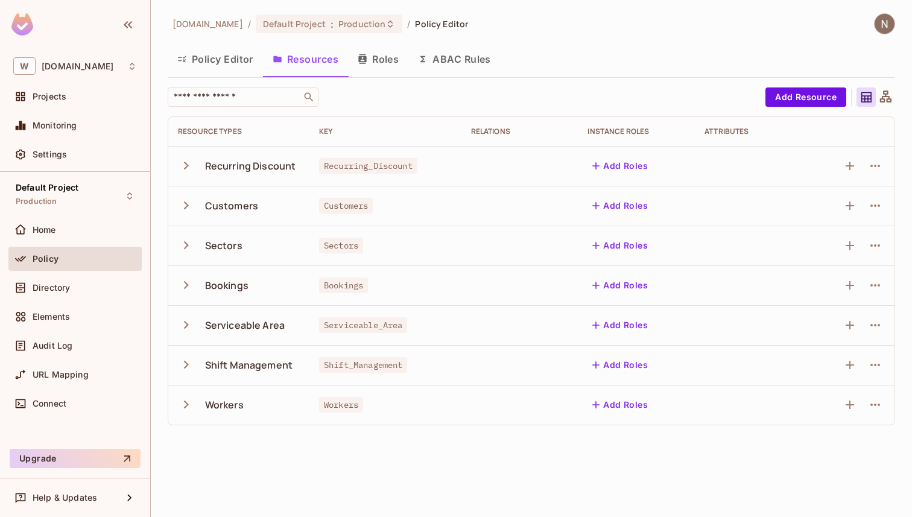
click at [373, 55] on button "Roles" at bounding box center [378, 59] width 60 height 30
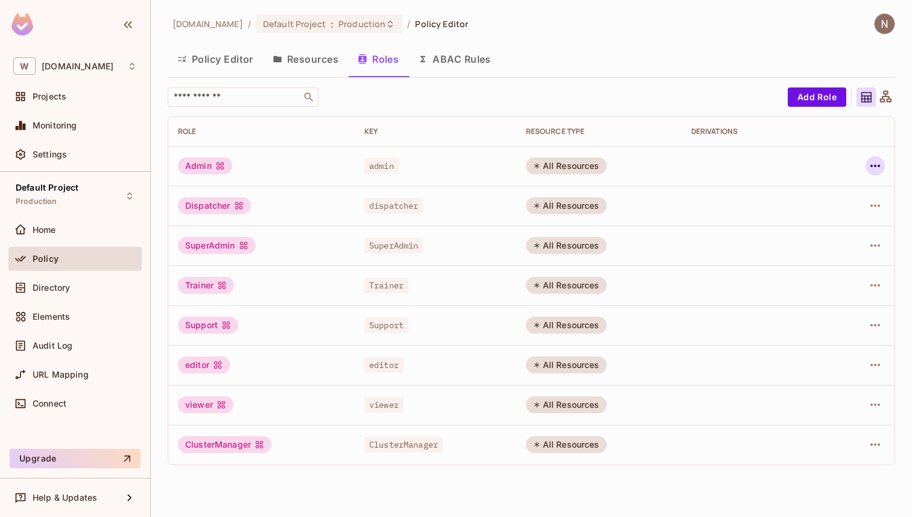
click at [873, 169] on icon "button" at bounding box center [875, 166] width 14 height 14
click at [837, 223] on div "Edit Attributes" at bounding box center [834, 220] width 60 height 12
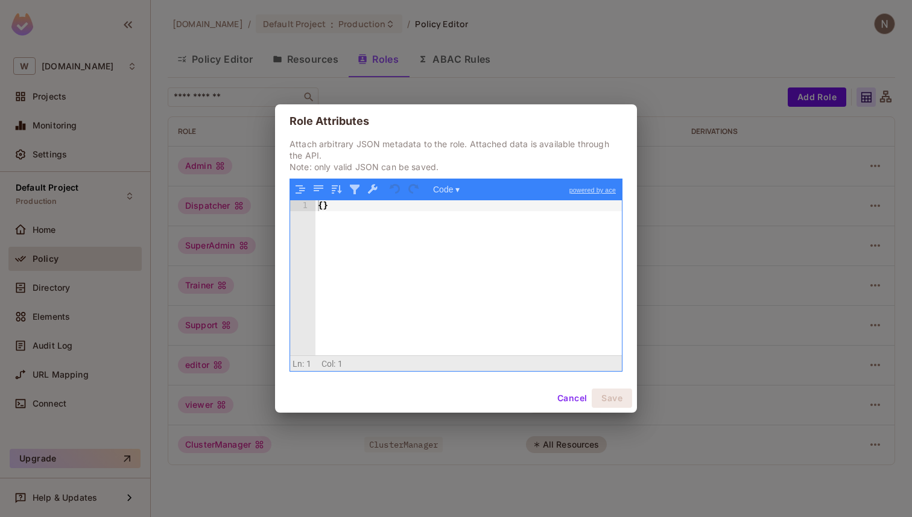
click at [410, 144] on p "Attach arbitrary JSON metadata to the role. Attached data is available through …" at bounding box center [456, 155] width 333 height 34
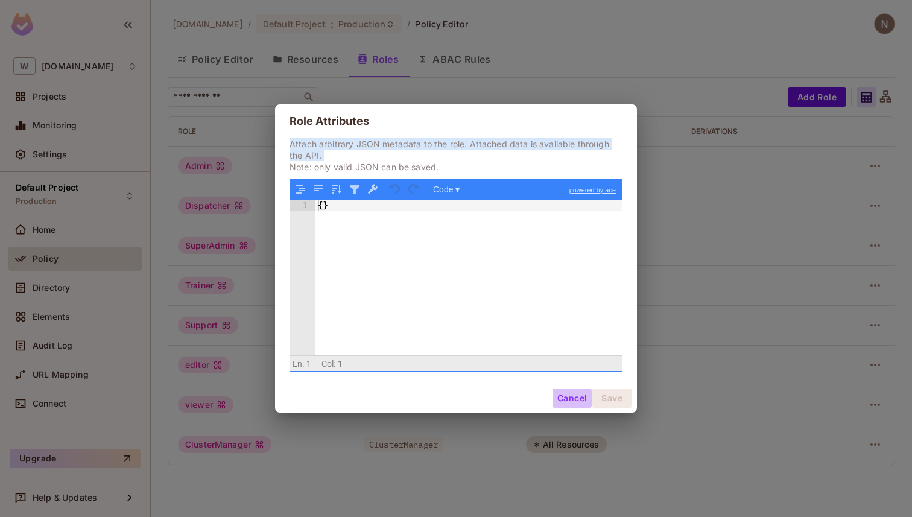
click at [562, 392] on button "Cancel" at bounding box center [572, 398] width 39 height 19
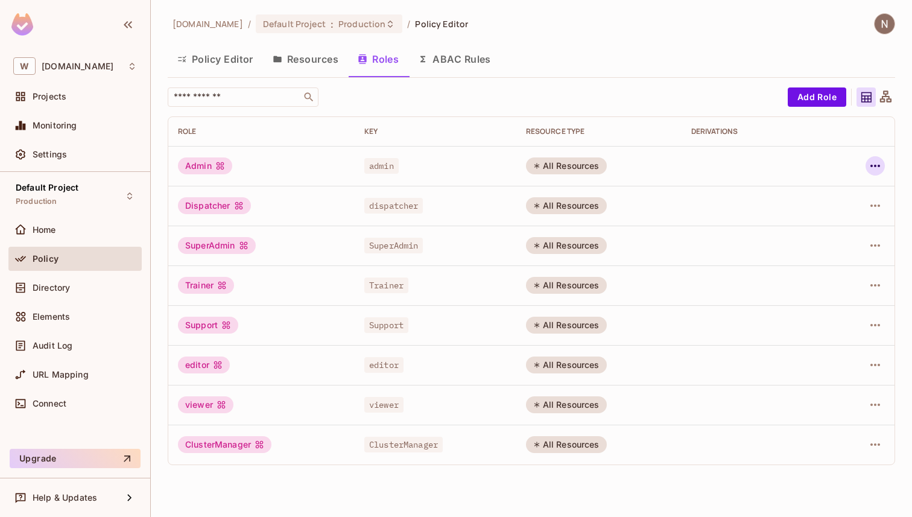
click at [874, 167] on icon "button" at bounding box center [875, 166] width 14 height 14
click at [713, 124] on div at bounding box center [456, 258] width 912 height 517
click at [875, 240] on icon "button" at bounding box center [875, 245] width 14 height 14
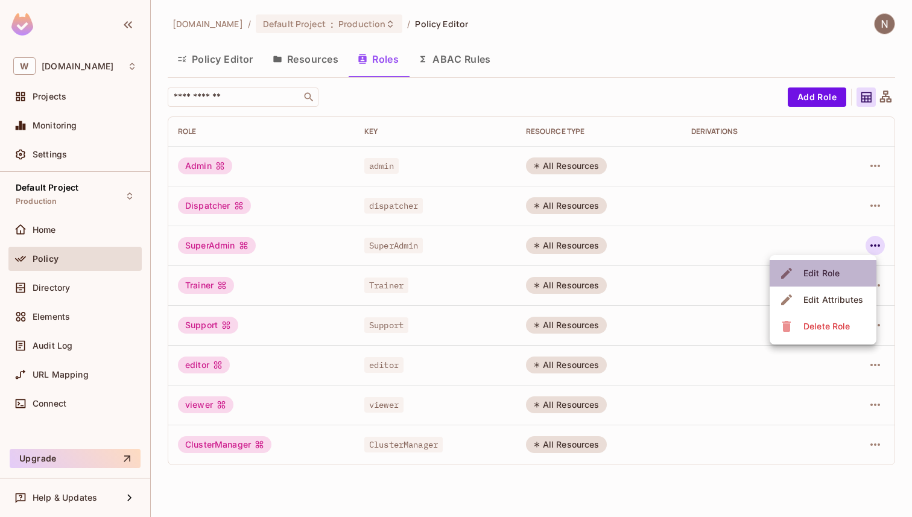
click at [844, 264] on li "Edit Role" at bounding box center [823, 273] width 107 height 27
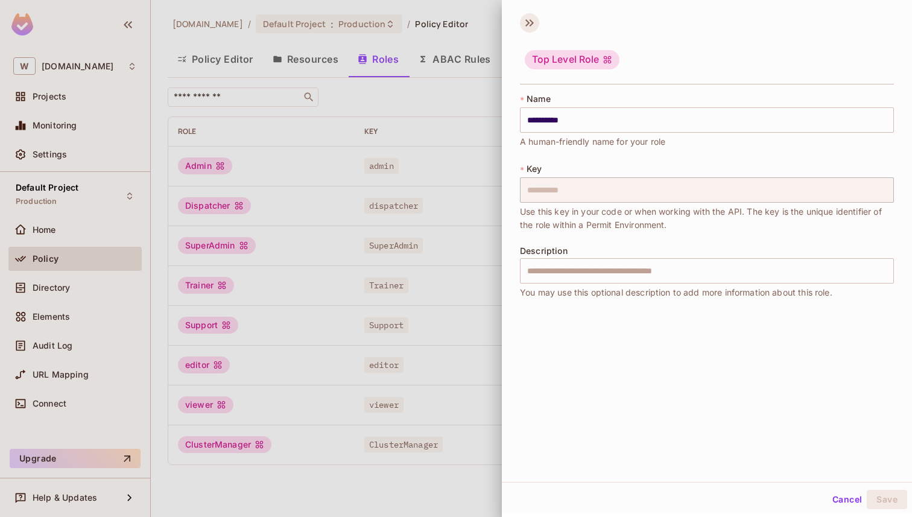
click at [522, 18] on icon at bounding box center [529, 22] width 19 height 19
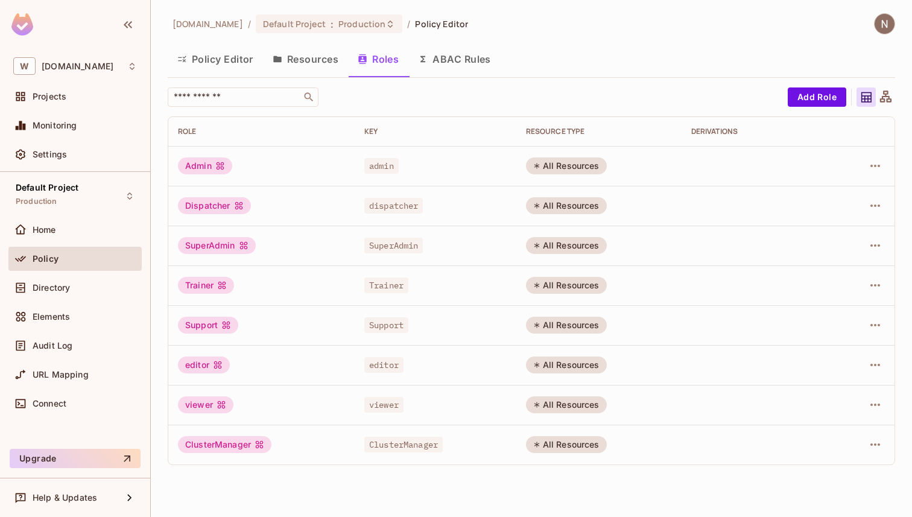
click at [294, 56] on button "Resources" at bounding box center [305, 59] width 85 height 30
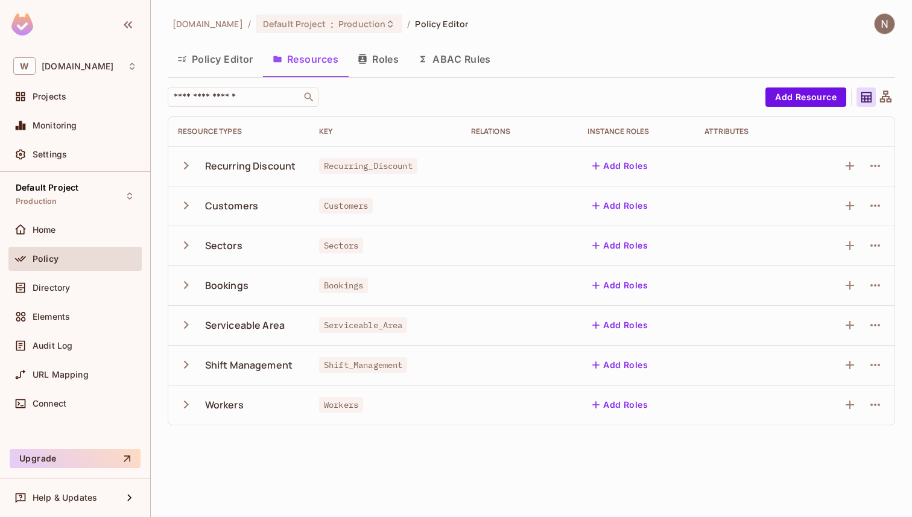
click at [389, 60] on button "Roles" at bounding box center [378, 59] width 60 height 30
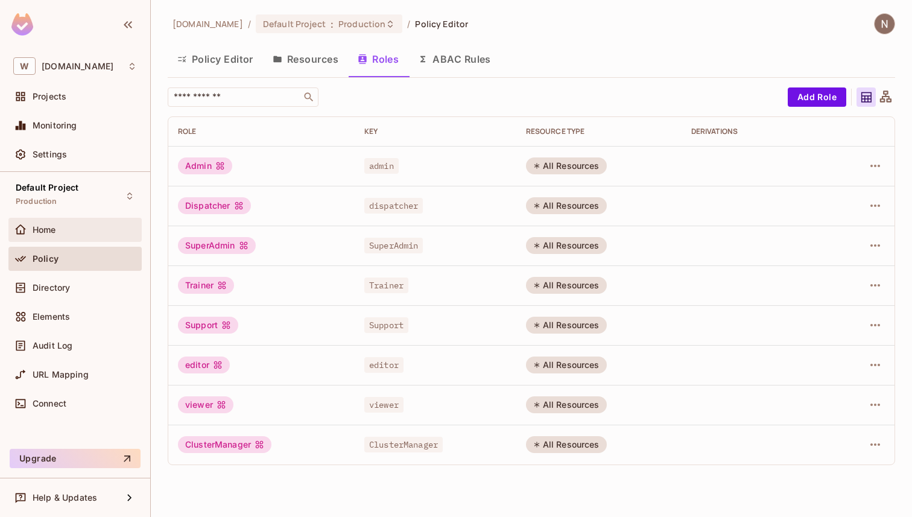
click at [48, 228] on span "Home" at bounding box center [45, 230] width 24 height 10
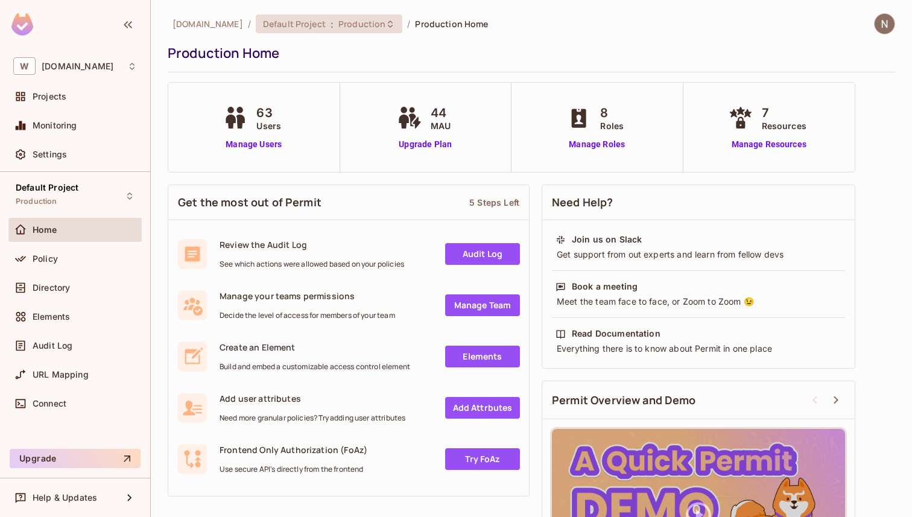
click at [359, 25] on span "Production" at bounding box center [362, 23] width 47 height 11
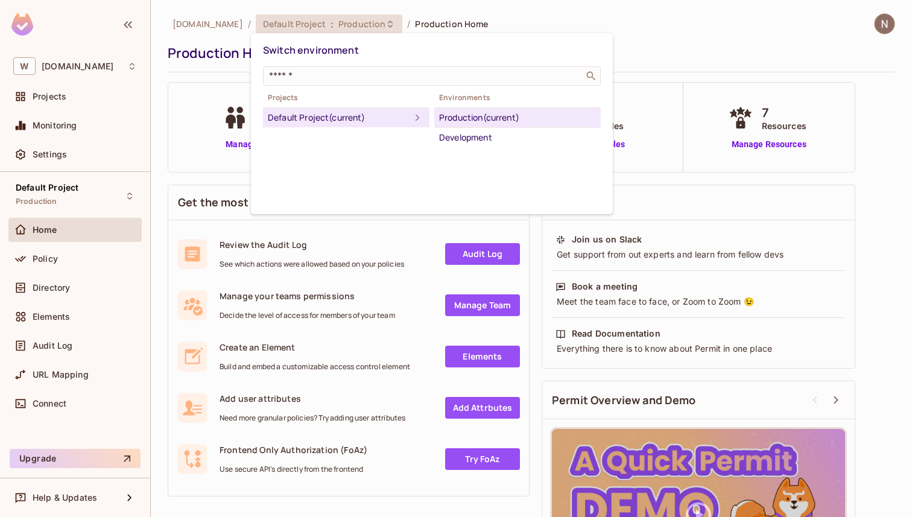
click at [539, 16] on div at bounding box center [456, 258] width 912 height 517
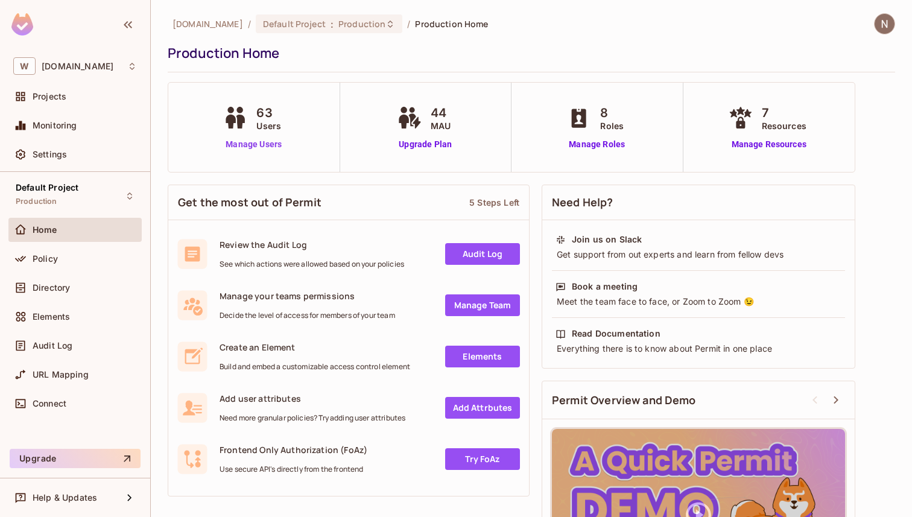
click at [251, 147] on link "Manage Users" at bounding box center [253, 144] width 67 height 13
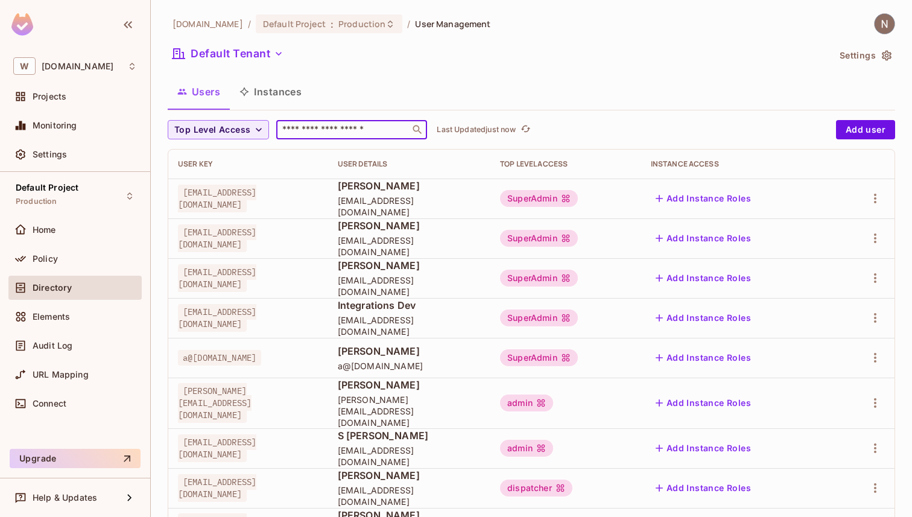
click at [361, 129] on input "text" at bounding box center [343, 130] width 127 height 12
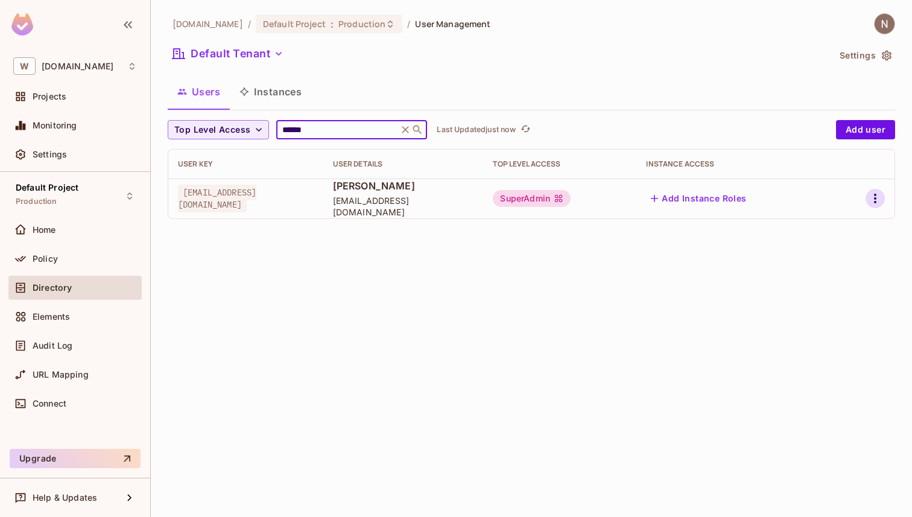
type input "******"
click at [873, 195] on icon "button" at bounding box center [875, 198] width 14 height 14
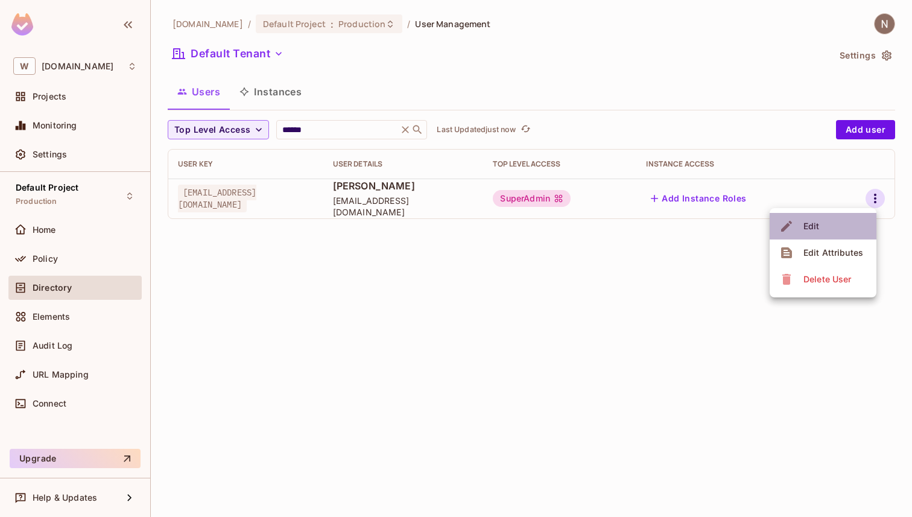
click at [832, 223] on li "Edit" at bounding box center [823, 226] width 107 height 27
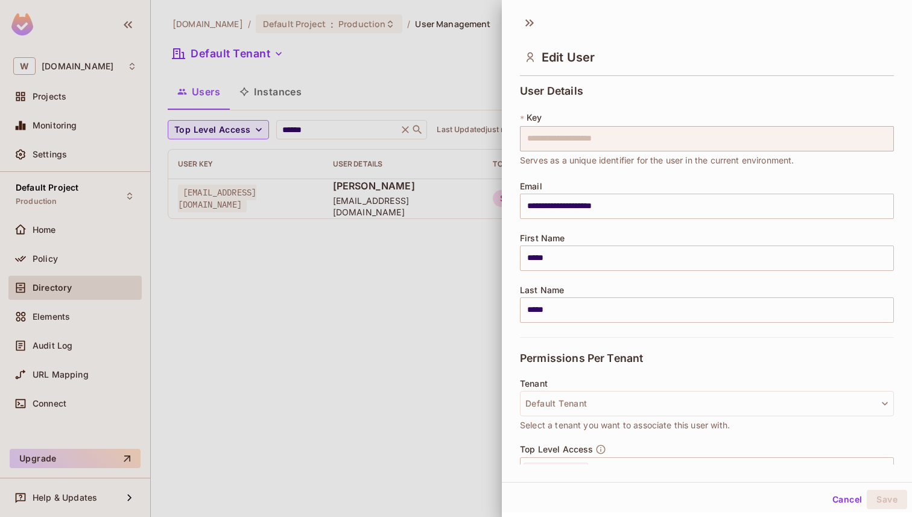
scroll to position [135, 0]
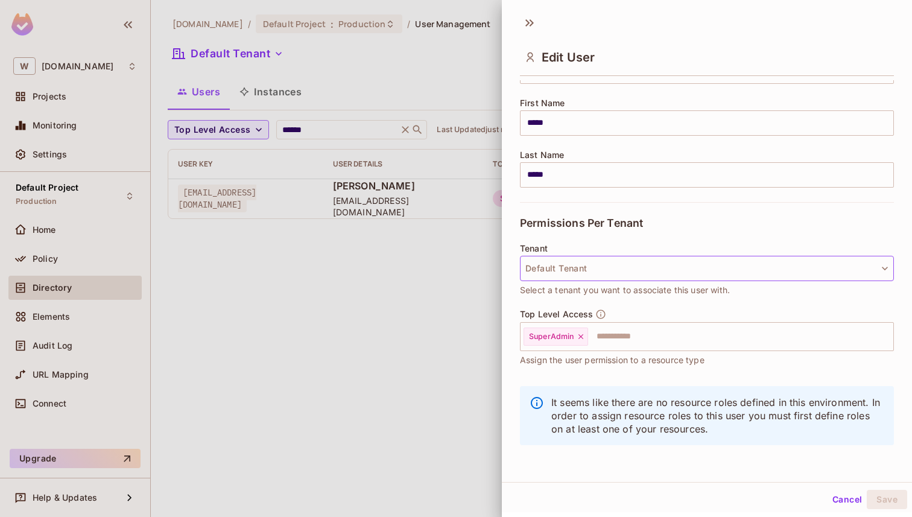
click at [736, 276] on button "Default Tenant" at bounding box center [707, 268] width 374 height 25
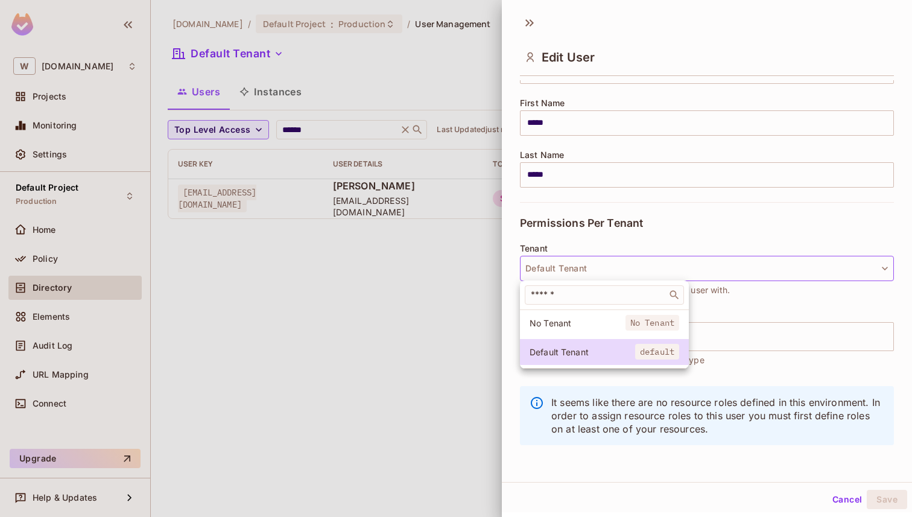
click at [767, 225] on div at bounding box center [456, 258] width 912 height 517
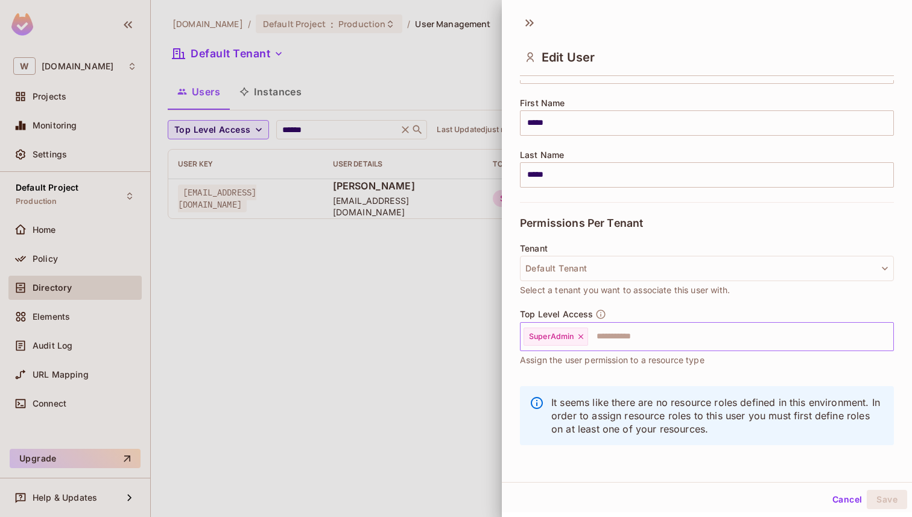
click at [639, 339] on input "text" at bounding box center [730, 337] width 281 height 24
click at [439, 100] on div at bounding box center [456, 258] width 912 height 517
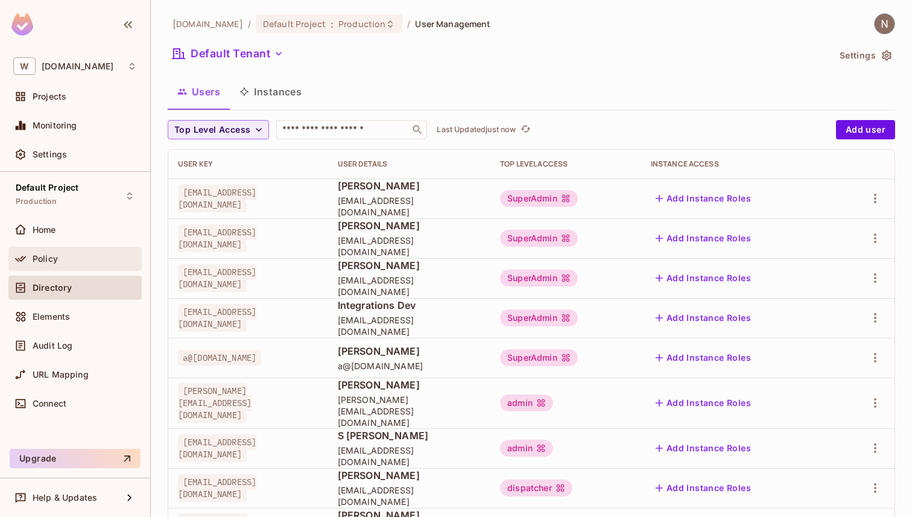
click at [91, 251] on div "Policy" at bounding box center [74, 259] width 133 height 24
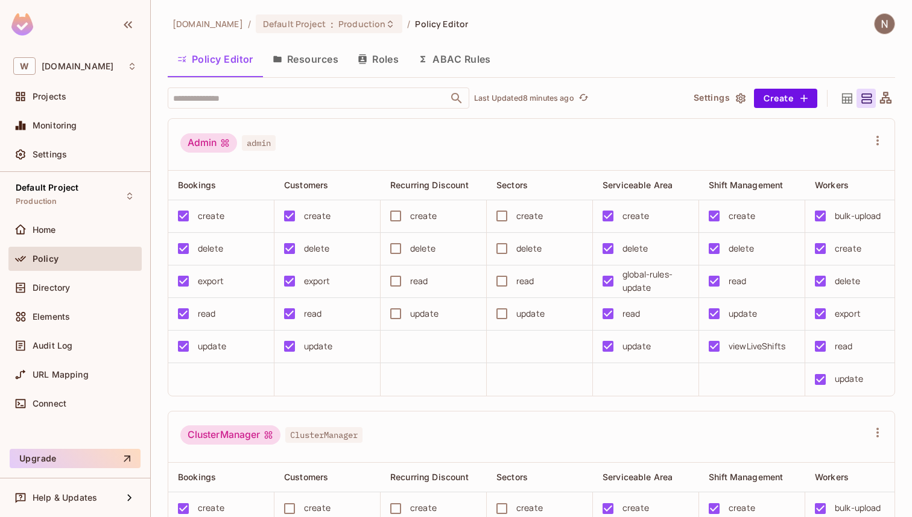
click at [365, 58] on icon "button" at bounding box center [362, 59] width 8 height 10
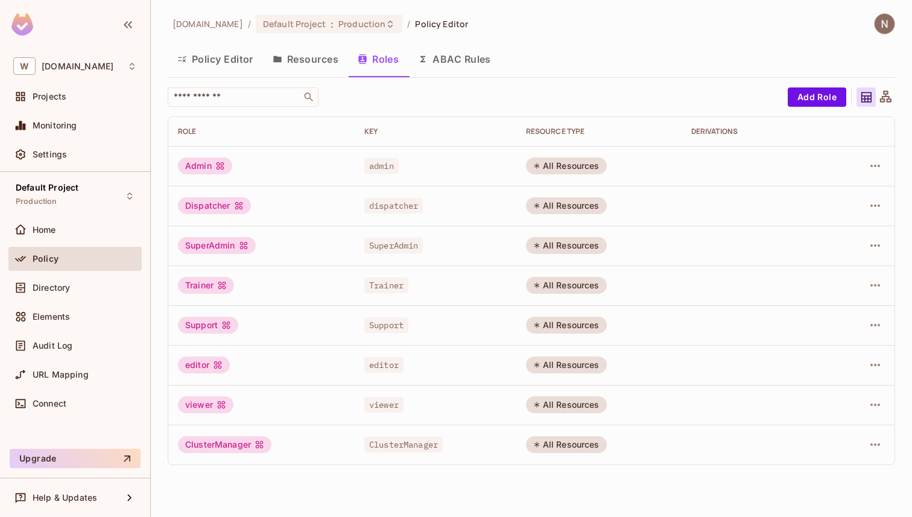
click at [886, 98] on icon at bounding box center [886, 97] width 15 height 15
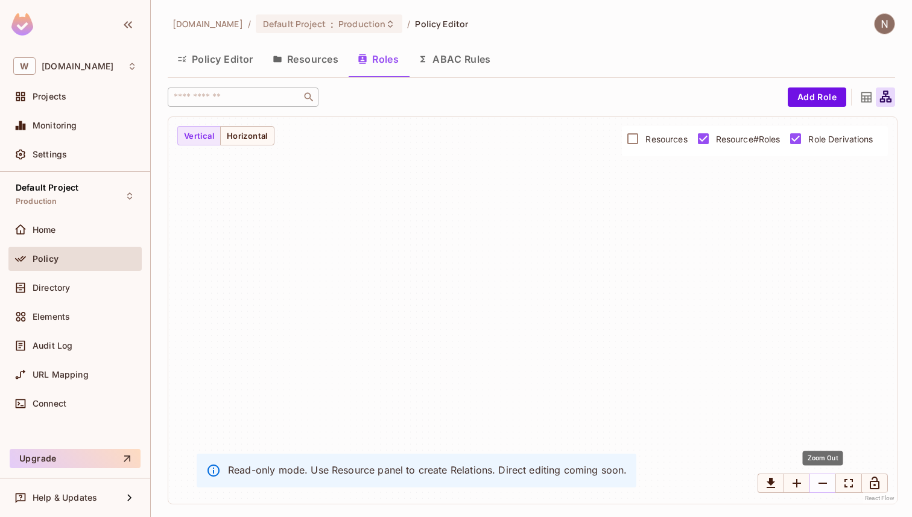
click at [822, 481] on icon "Zoom Out" at bounding box center [823, 483] width 14 height 14
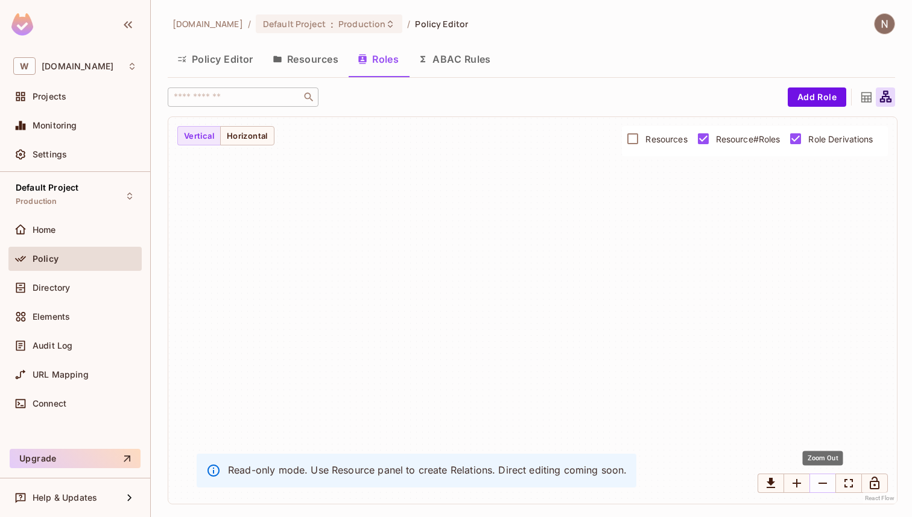
click at [822, 481] on icon "Zoom Out" at bounding box center [823, 483] width 14 height 14
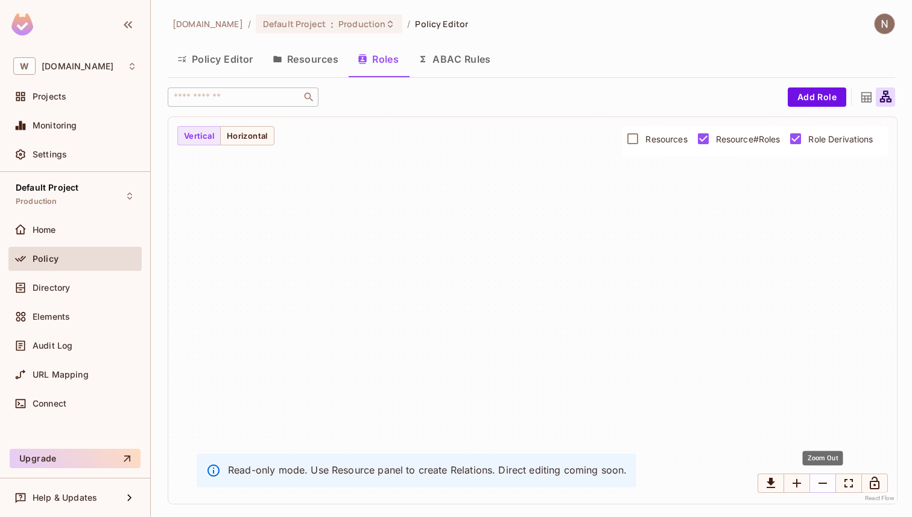
click at [822, 481] on icon "Zoom Out" at bounding box center [823, 483] width 14 height 14
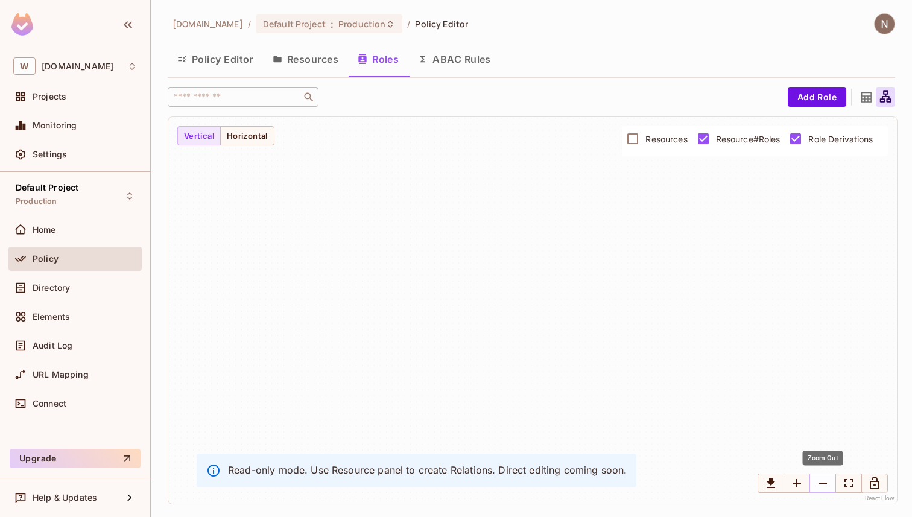
click at [822, 481] on icon "Zoom Out" at bounding box center [823, 483] width 14 height 14
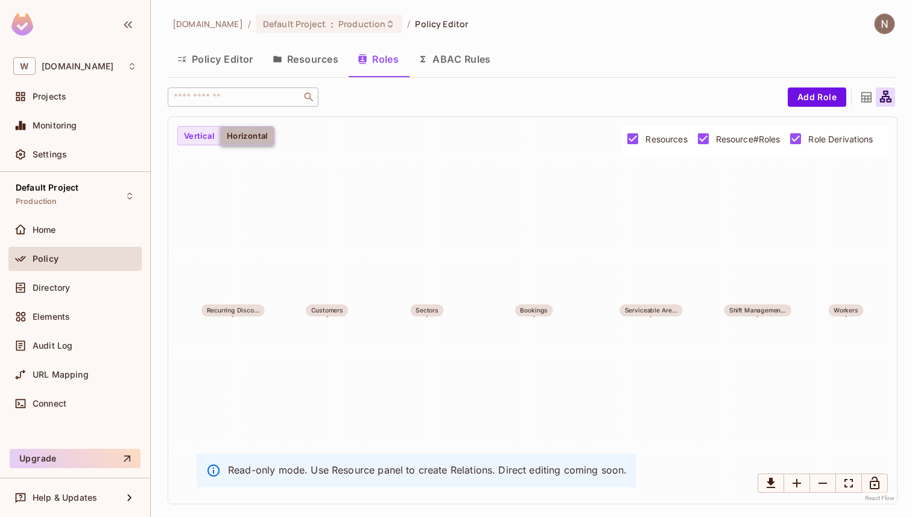
click at [254, 139] on button "Horizontal" at bounding box center [247, 135] width 54 height 19
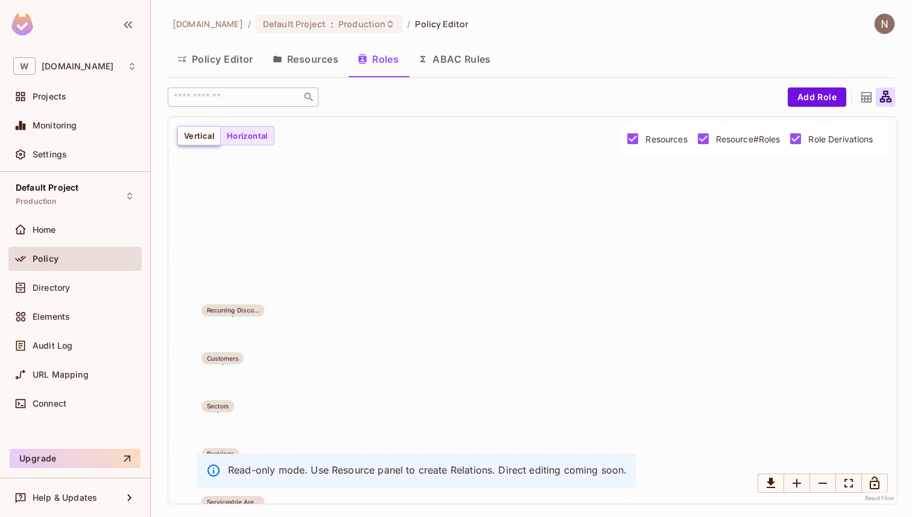
click at [209, 134] on button "Vertical" at bounding box center [198, 135] width 43 height 19
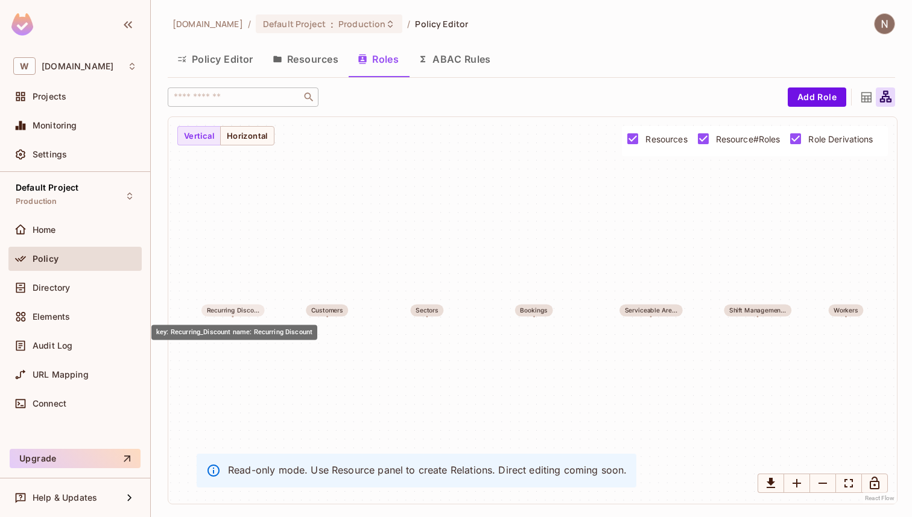
click at [241, 311] on div "Recurring Disco..." at bounding box center [233, 310] width 53 height 7
drag, startPoint x: 234, startPoint y: 316, endPoint x: 239, endPoint y: 319, distance: 6.2
click at [239, 319] on div "key: Recurring_Discount name: Recurring Discount" at bounding box center [234, 329] width 168 height 25
click at [756, 142] on span "Resource#Roles" at bounding box center [748, 138] width 65 height 11
click at [738, 141] on span "Resource#Roles" at bounding box center [748, 138] width 65 height 11
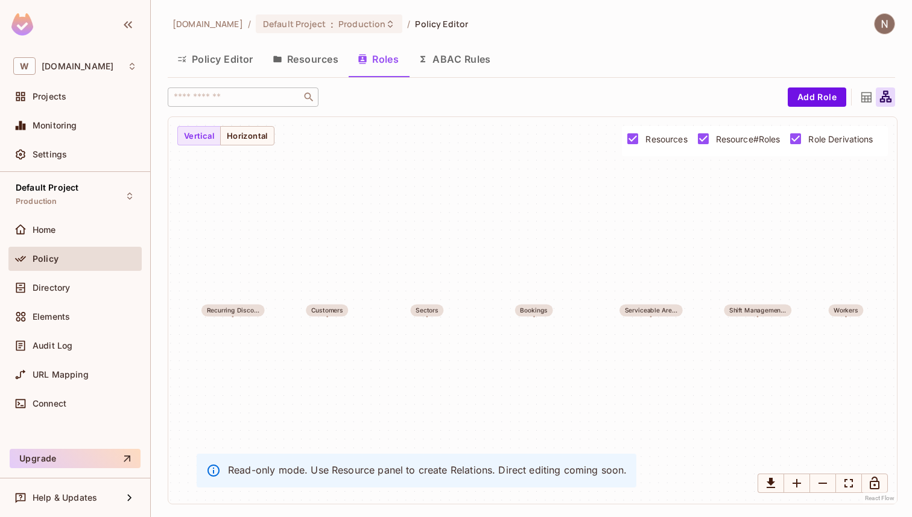
click at [861, 88] on div at bounding box center [866, 97] width 19 height 19
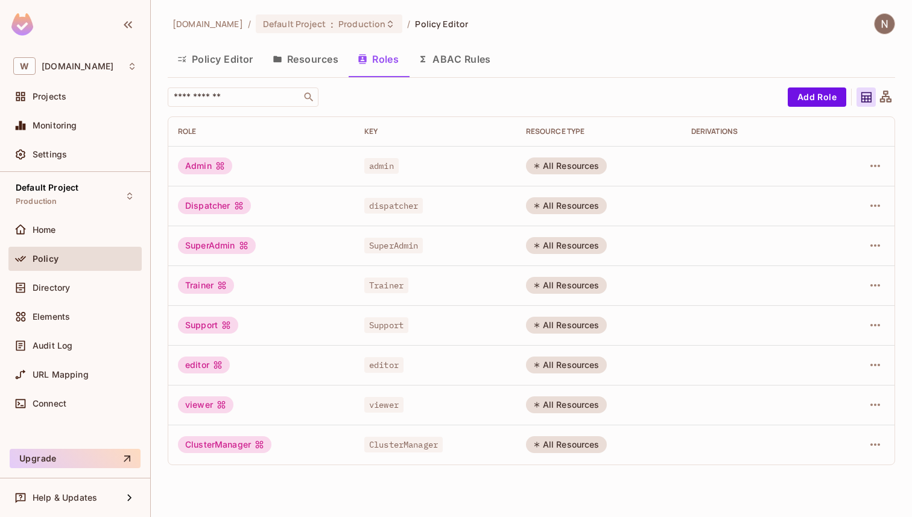
click at [553, 167] on div "All Resources" at bounding box center [566, 166] width 81 height 17
drag, startPoint x: 538, startPoint y: 166, endPoint x: 602, endPoint y: 166, distance: 64.0
click at [603, 166] on div "All Resources" at bounding box center [566, 166] width 81 height 17
click at [602, 166] on div "All Resources" at bounding box center [566, 166] width 81 height 17
click at [878, 163] on icon "button" at bounding box center [875, 166] width 14 height 14
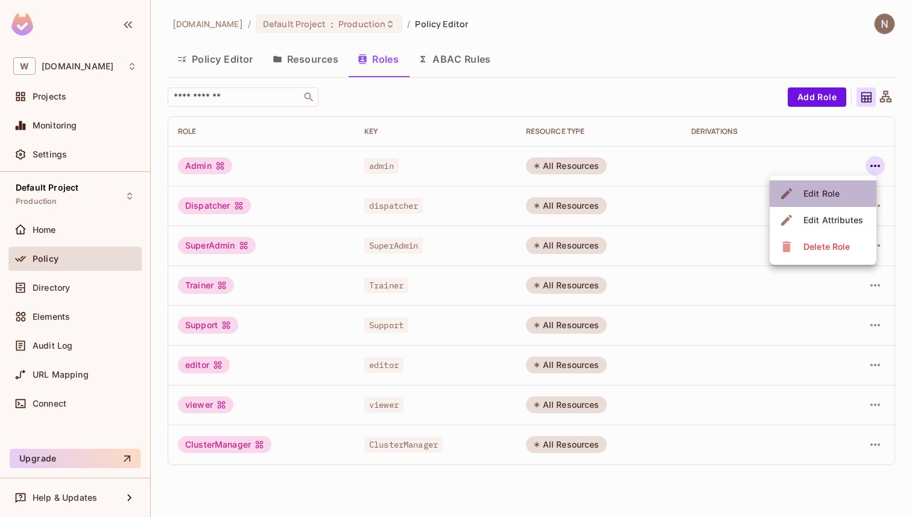
click at [833, 194] on div "Edit Role" at bounding box center [822, 194] width 36 height 12
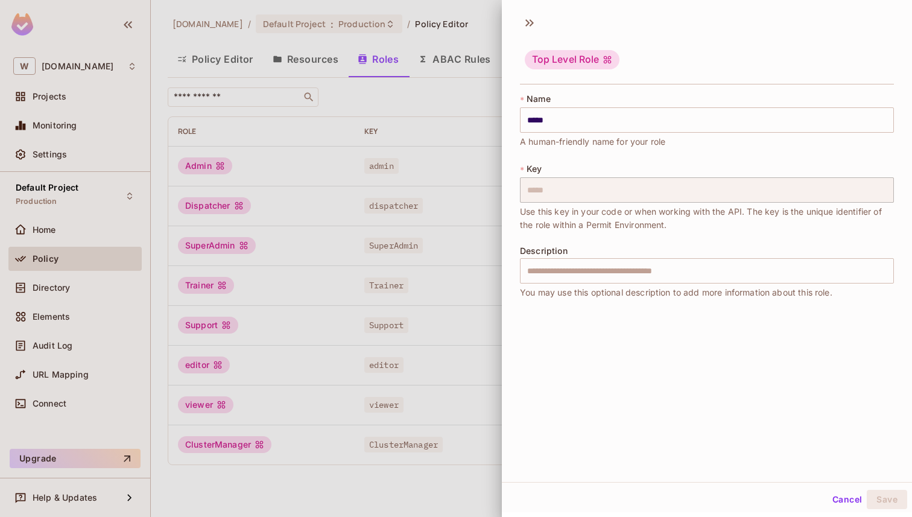
click at [561, 58] on div "Top Level Role" at bounding box center [572, 59] width 95 height 19
click at [568, 121] on input "*****" at bounding box center [707, 119] width 374 height 25
click at [533, 29] on icon at bounding box center [529, 22] width 19 height 19
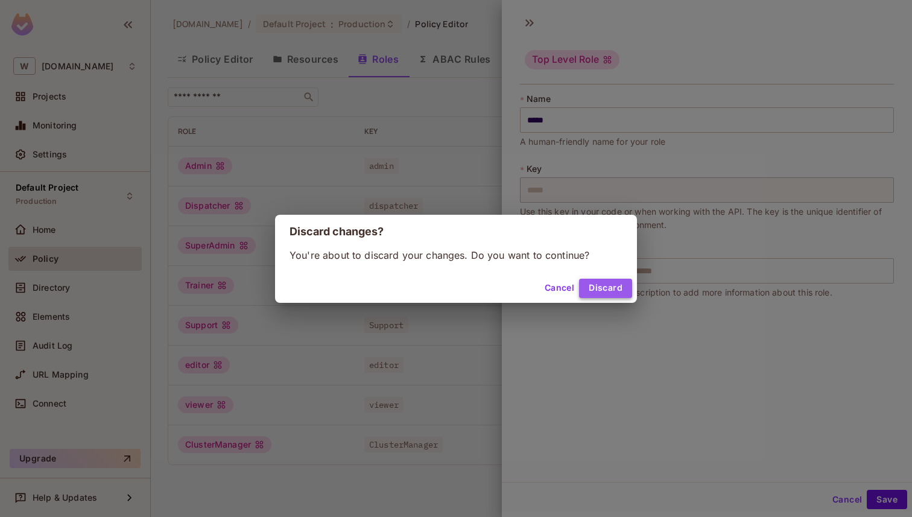
click at [604, 287] on button "Discard" at bounding box center [605, 288] width 53 height 19
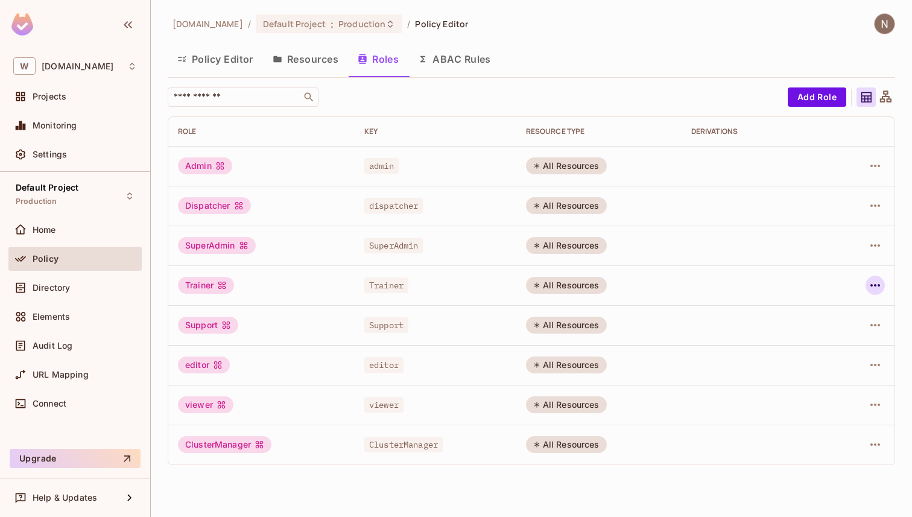
click at [877, 281] on icon "button" at bounding box center [875, 285] width 14 height 14
click at [847, 308] on li "Edit Role" at bounding box center [823, 313] width 107 height 27
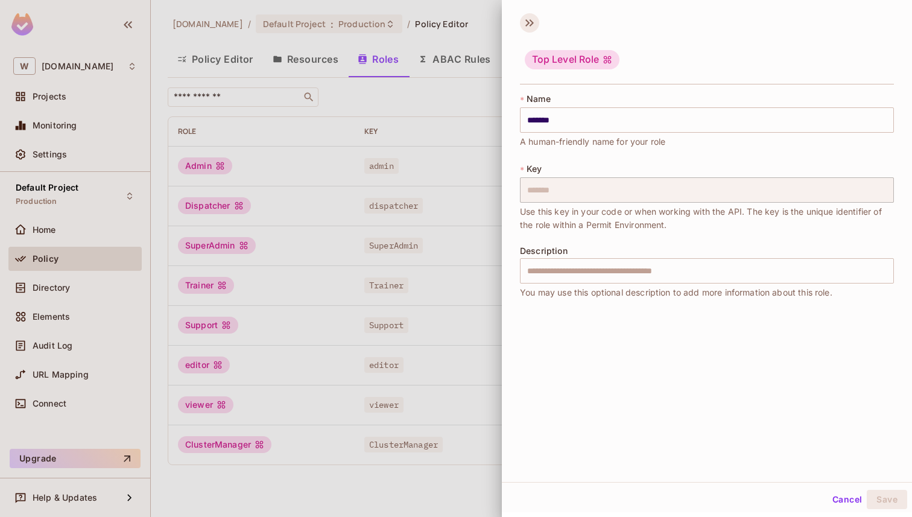
click at [535, 22] on icon at bounding box center [529, 22] width 19 height 19
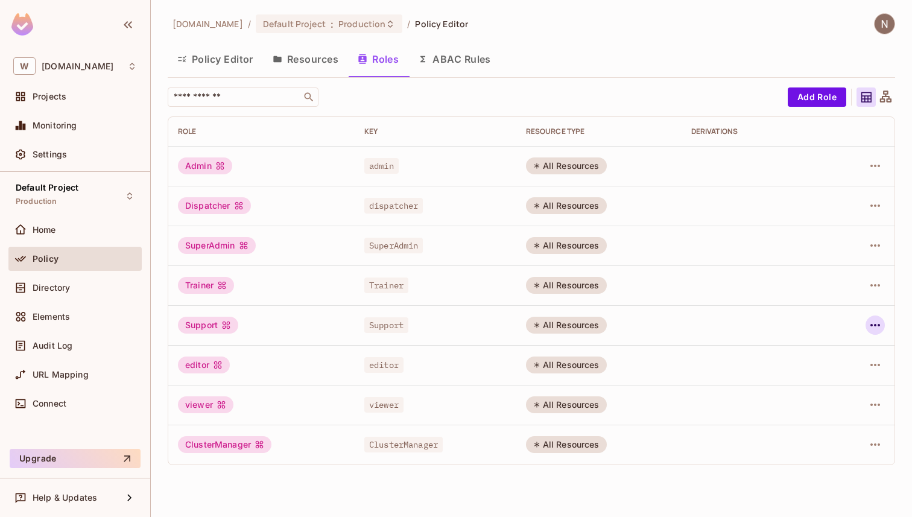
click at [879, 325] on icon "button" at bounding box center [876, 325] width 10 height 2
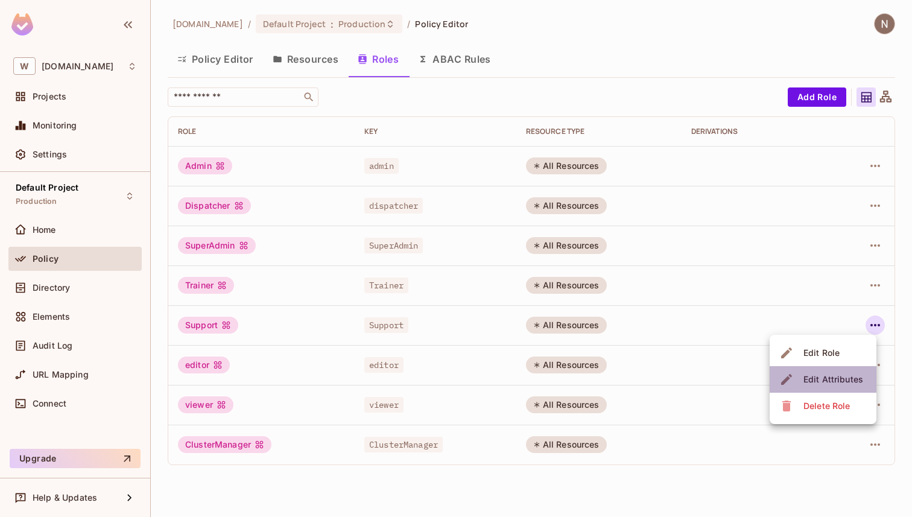
click at [832, 376] on div "Edit Attributes" at bounding box center [834, 380] width 60 height 12
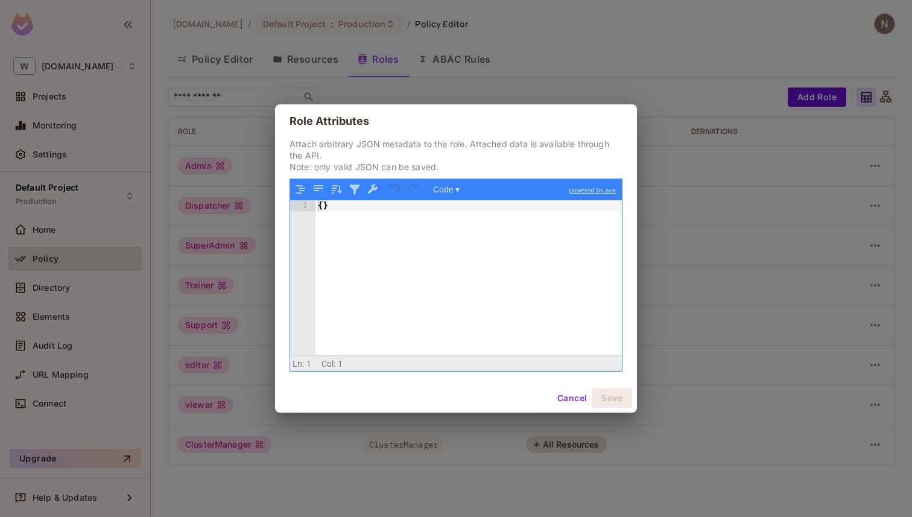
click at [559, 396] on button "Cancel" at bounding box center [572, 398] width 39 height 19
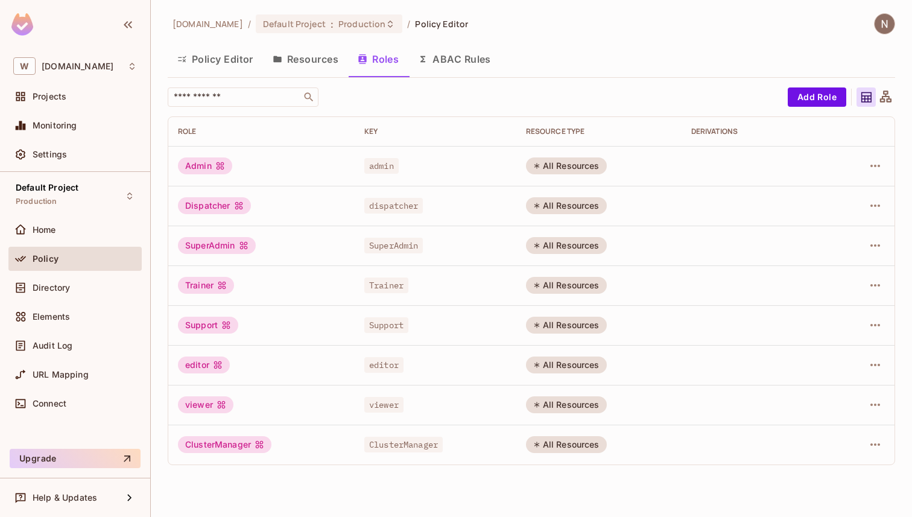
click at [435, 70] on button "ABAC Rules" at bounding box center [455, 59] width 92 height 30
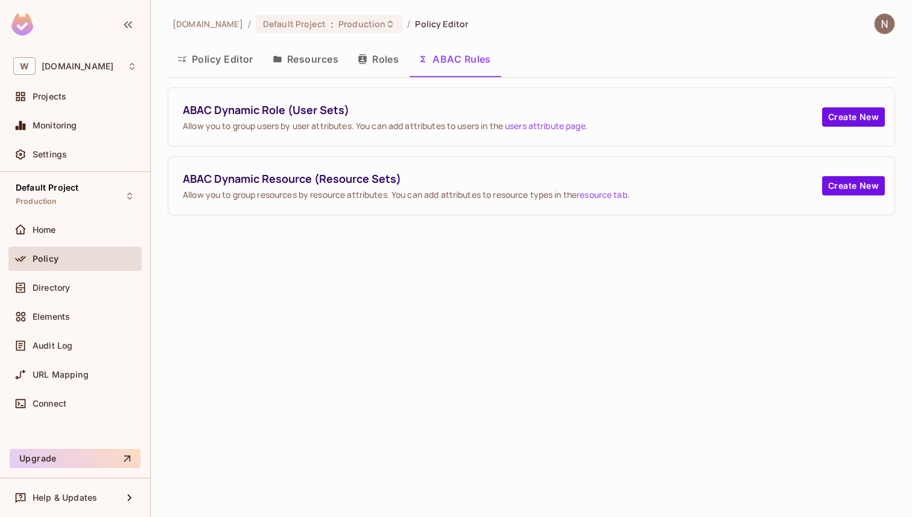
click at [304, 67] on button "Resources" at bounding box center [305, 59] width 85 height 30
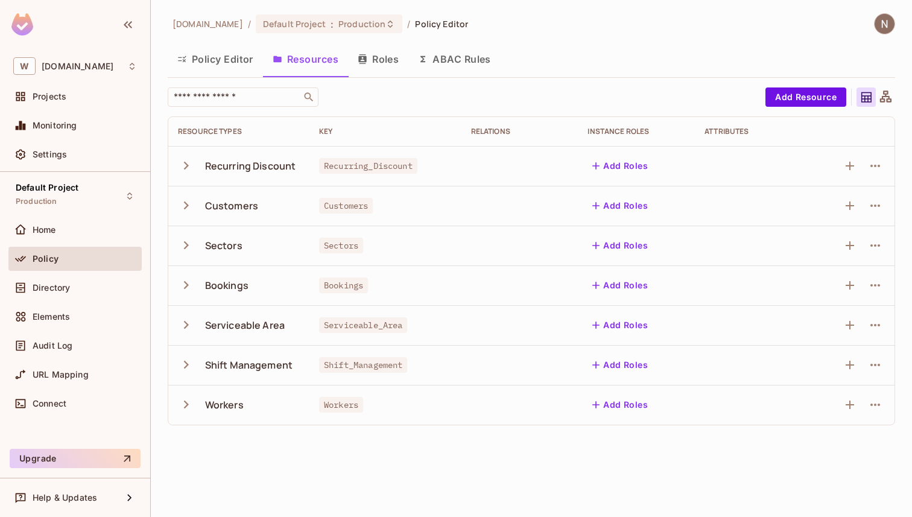
click at [485, 60] on button "ABAC Rules" at bounding box center [455, 59] width 92 height 30
